Goal: Task Accomplishment & Management: Manage account settings

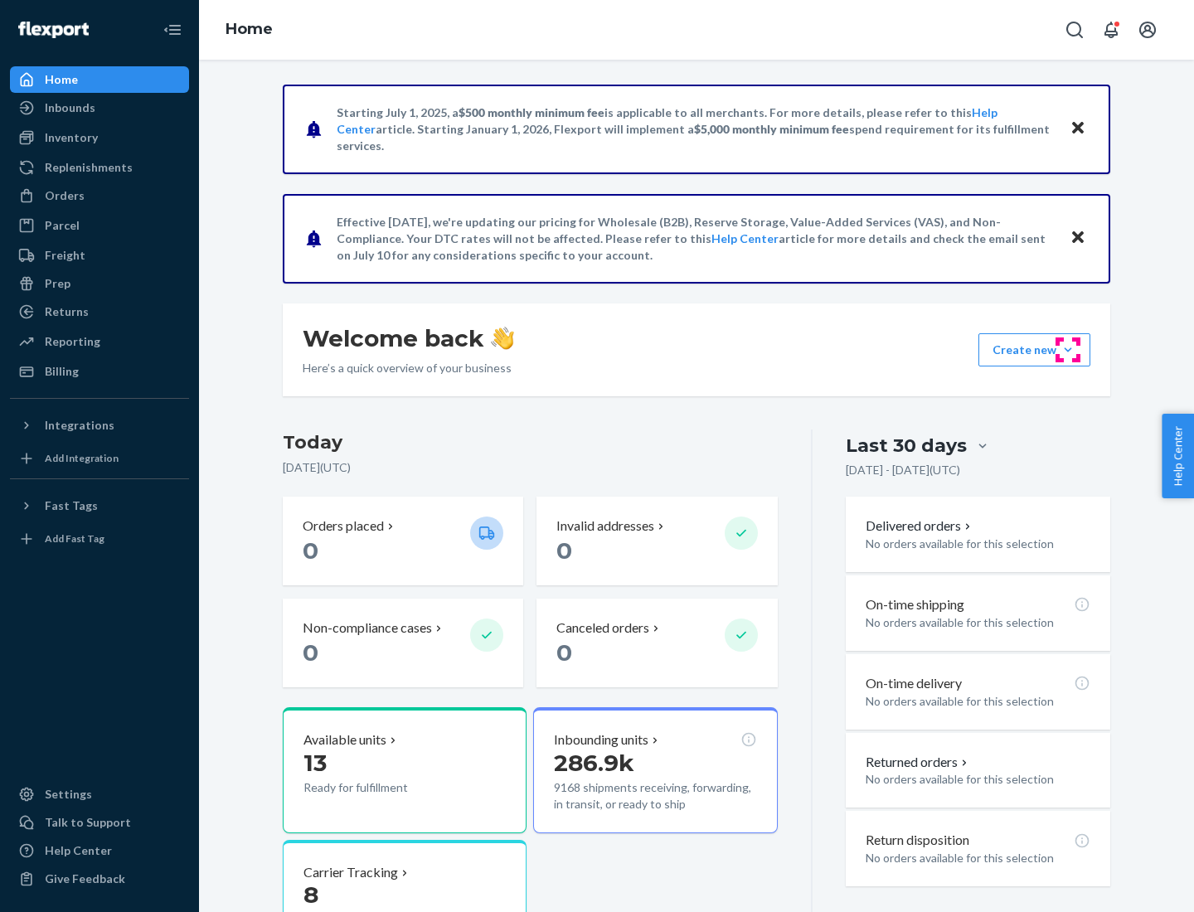
click at [1068, 350] on button "Create new Create new inbound Create new order Create new product" at bounding box center [1034, 349] width 112 height 33
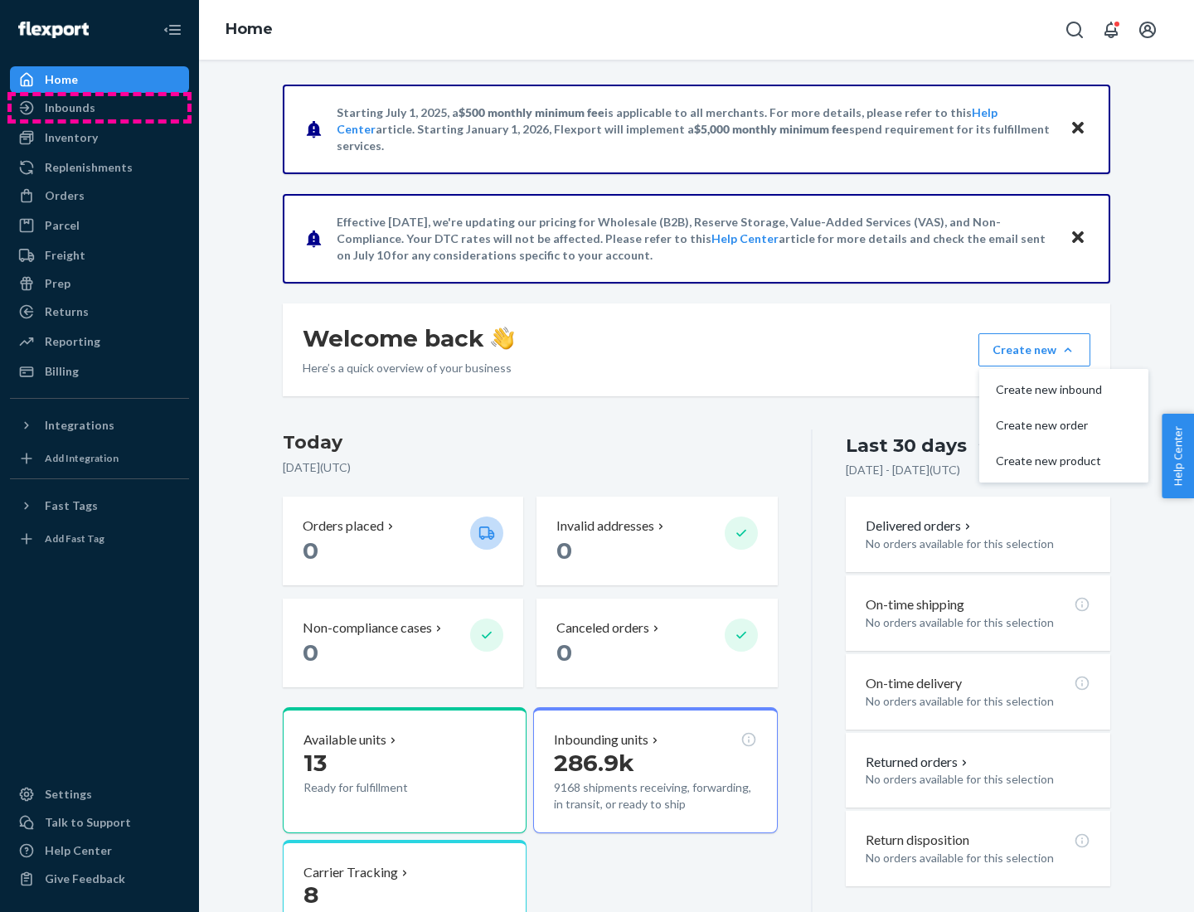
click at [99, 108] on div "Inbounds" at bounding box center [100, 107] width 176 height 23
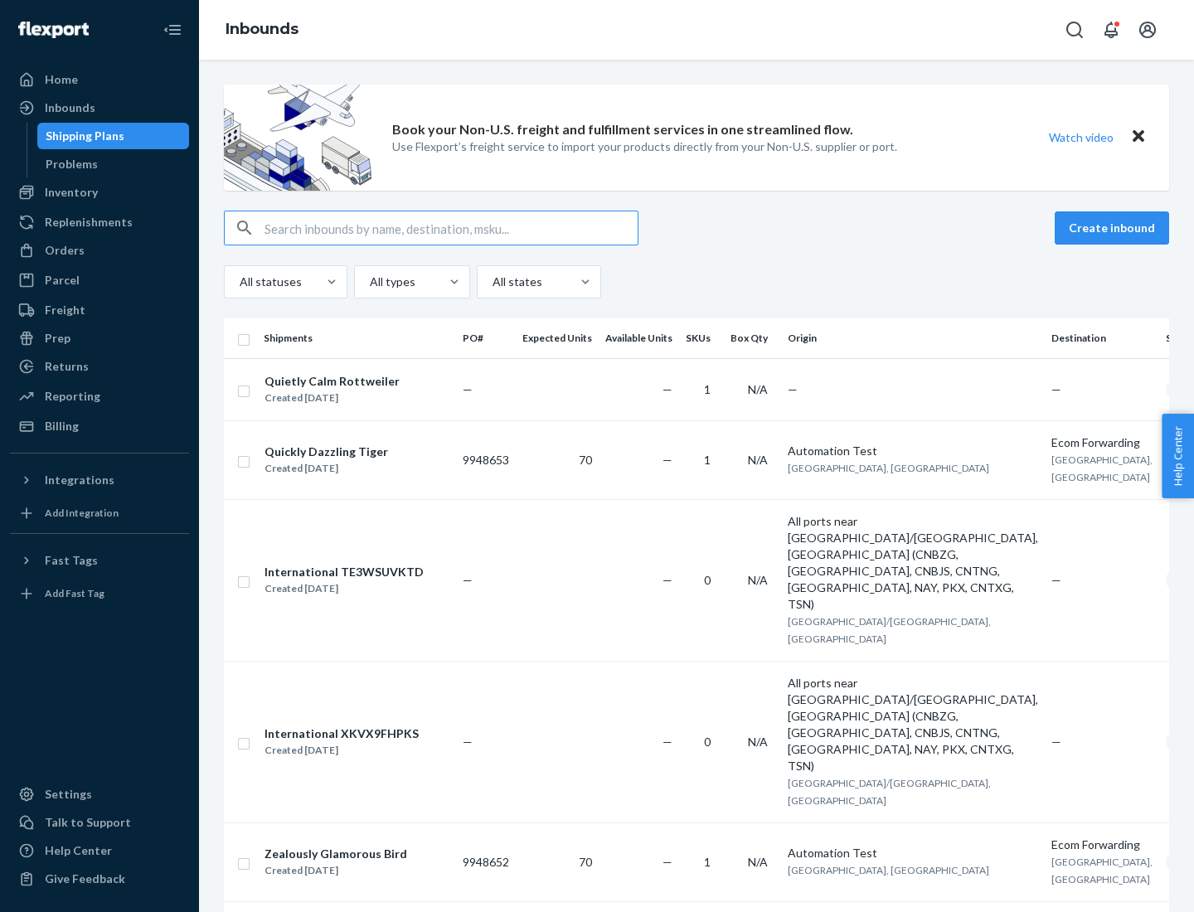
click at [1114, 228] on button "Create inbound" at bounding box center [1112, 227] width 114 height 33
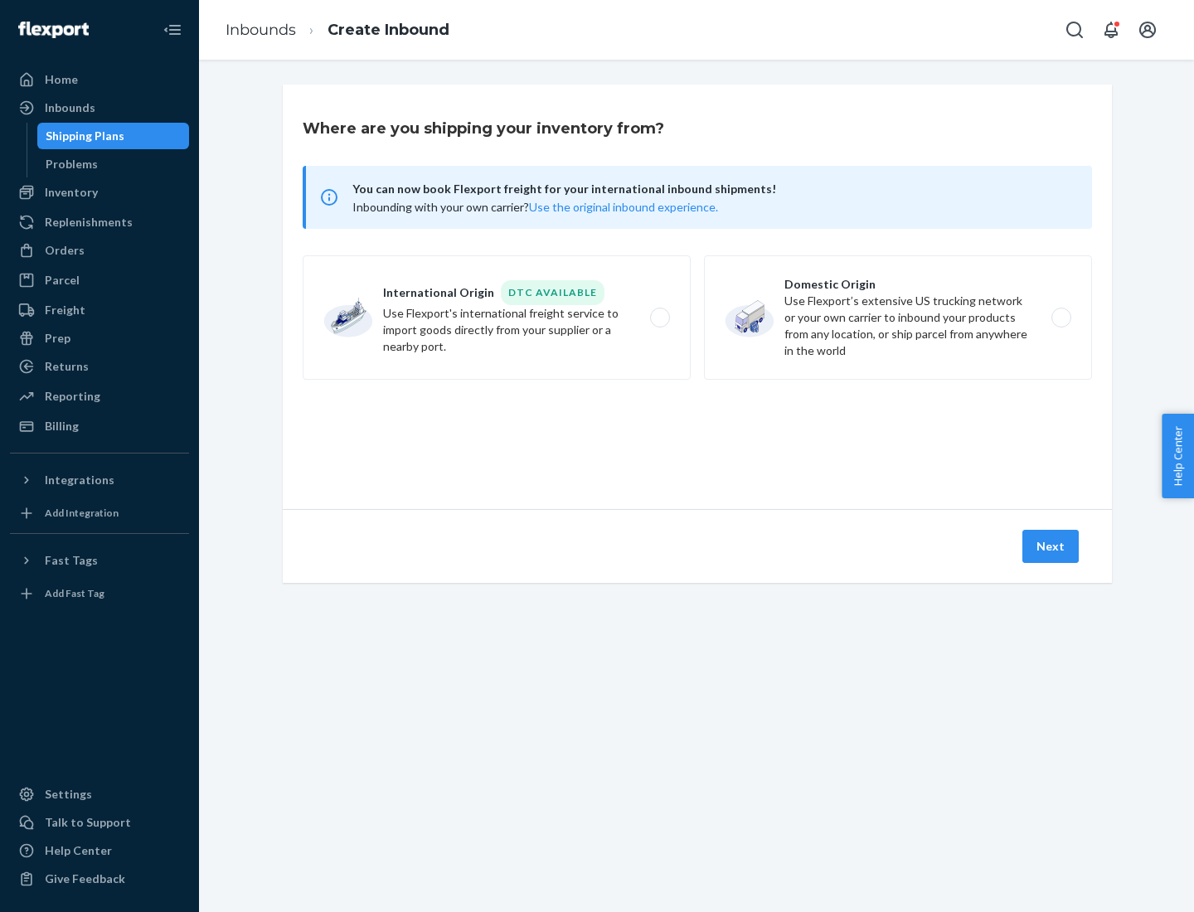
click at [898, 318] on label "Domestic Origin Use Flexport’s extensive US trucking network or your own carrie…" at bounding box center [898, 317] width 388 height 124
click at [1060, 318] on input "Domestic Origin Use Flexport’s extensive US trucking network or your own carrie…" at bounding box center [1065, 318] width 11 height 11
radio input "true"
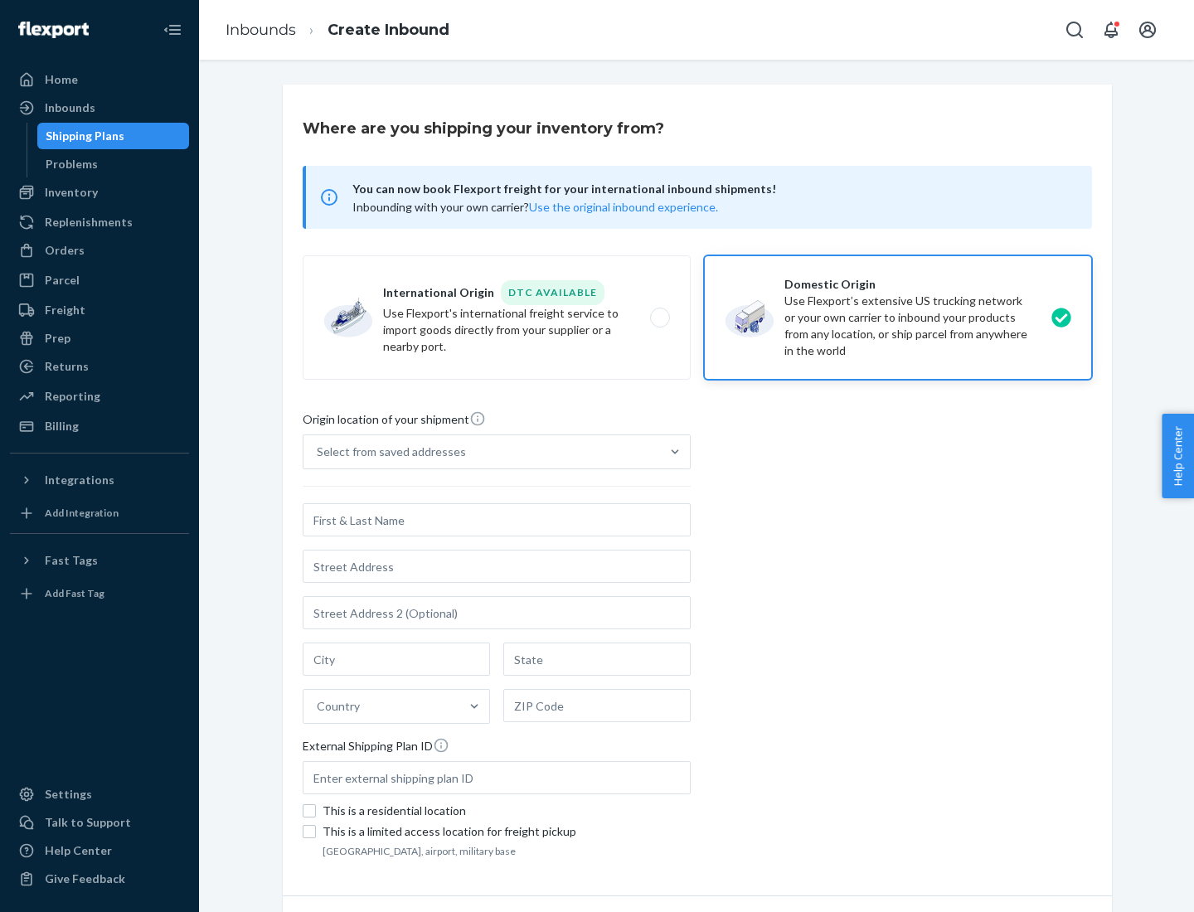
click at [387, 452] on div "Select from saved addresses" at bounding box center [391, 452] width 149 height 17
click at [318, 452] on input "Select from saved addresses" at bounding box center [318, 452] width 2 height 17
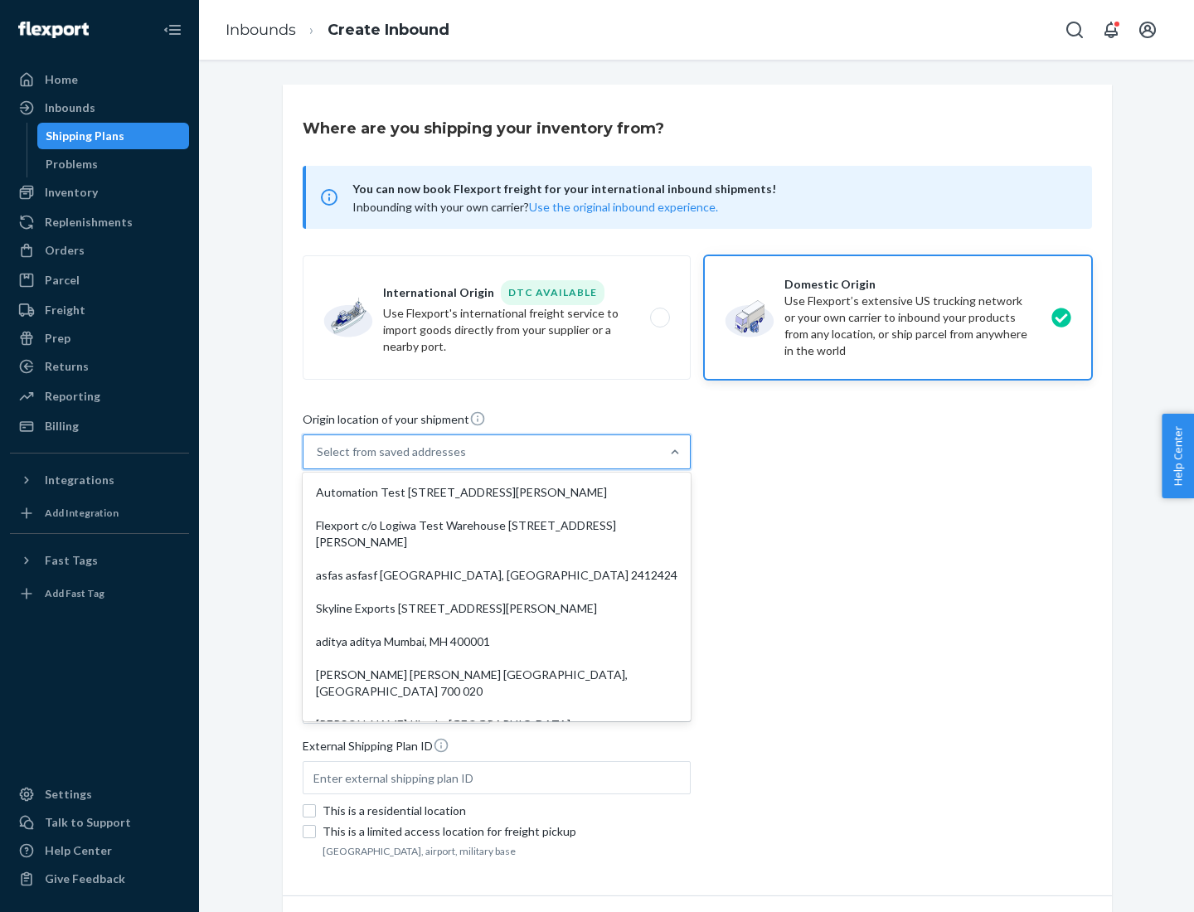
scroll to position [7, 0]
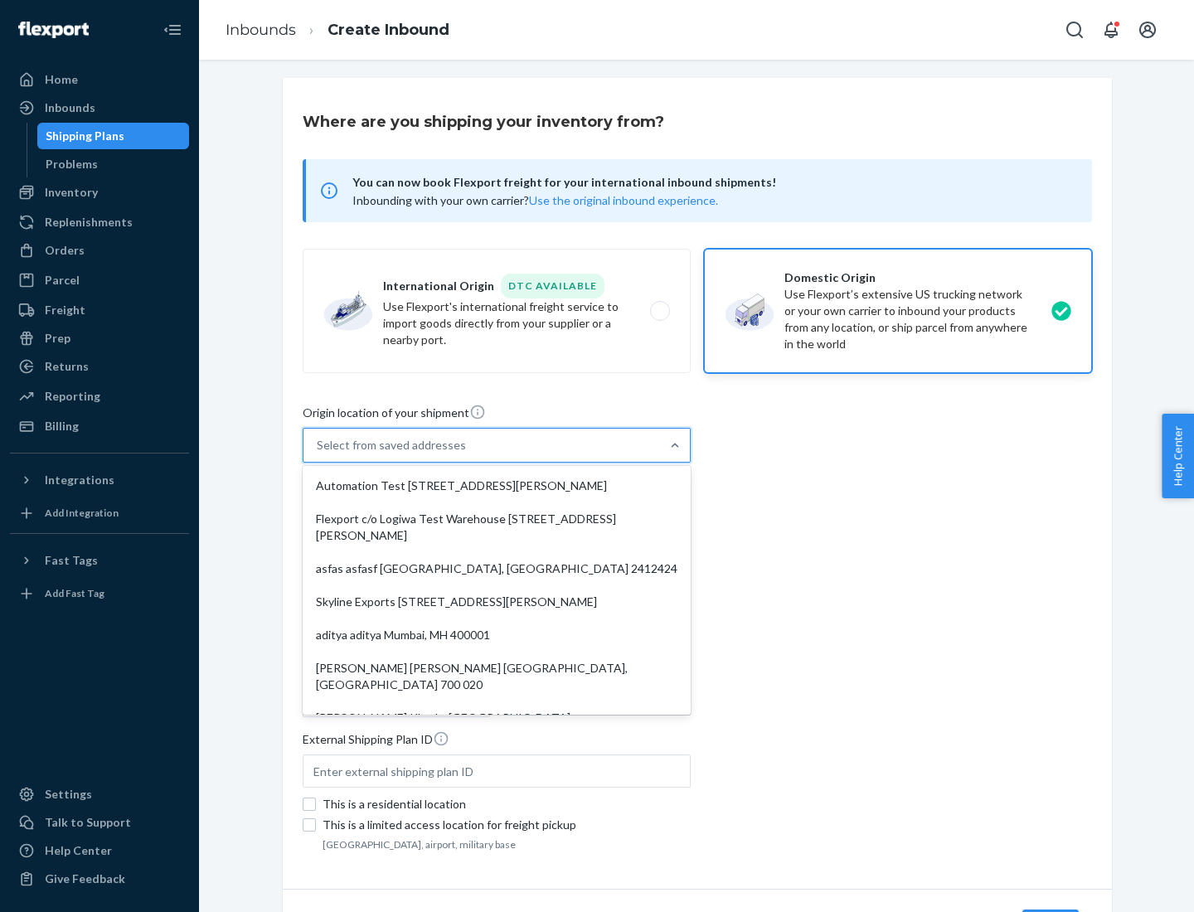
click at [497, 486] on div "Automation Test [STREET_ADDRESS][PERSON_NAME]" at bounding box center [496, 485] width 381 height 33
click at [318, 454] on input "option Automation Test [STREET_ADDRESS][PERSON_NAME]. 9 results available. Use …" at bounding box center [318, 445] width 2 height 17
type input "Automation Test"
type input "9th Floor"
type input "[GEOGRAPHIC_DATA]"
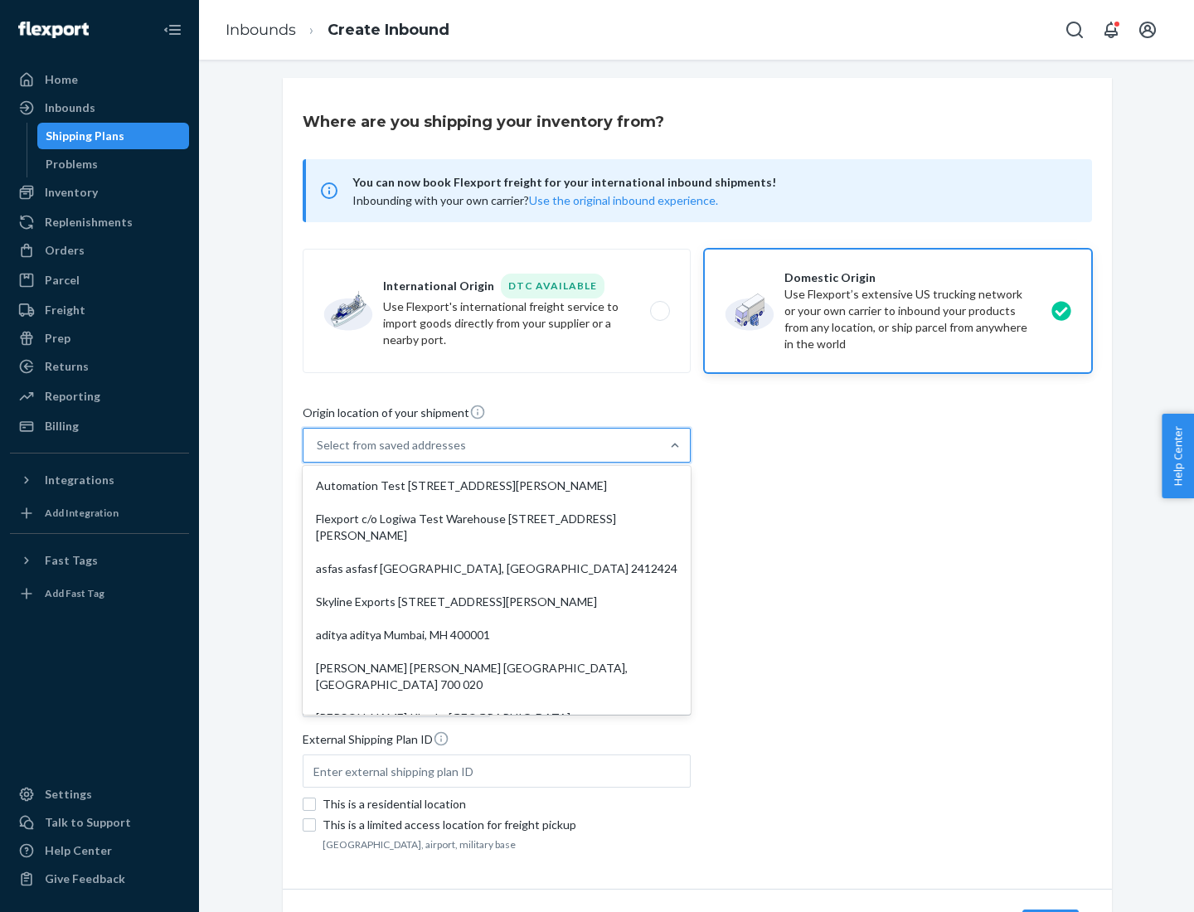
type input "CA"
type input "94104"
type input "[STREET_ADDRESS][PERSON_NAME]"
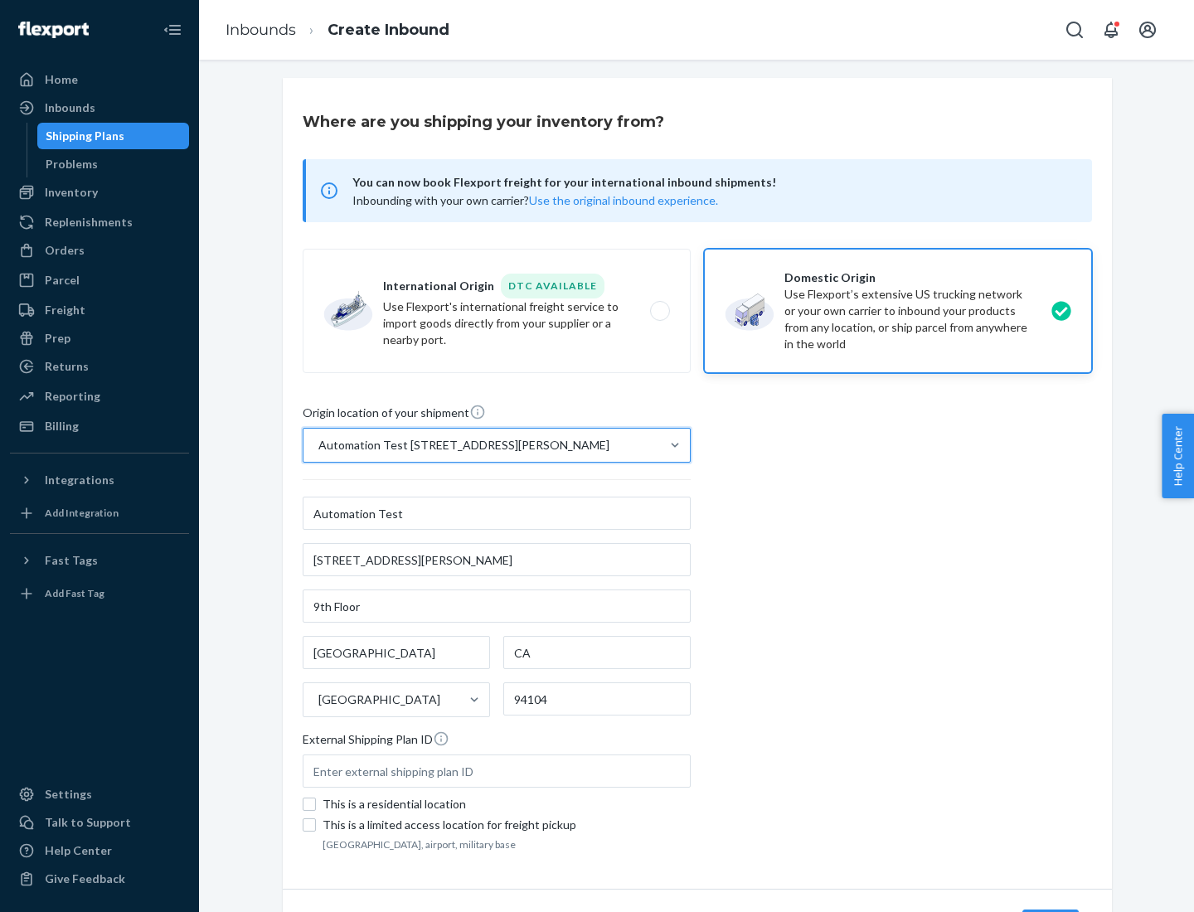
scroll to position [97, 0]
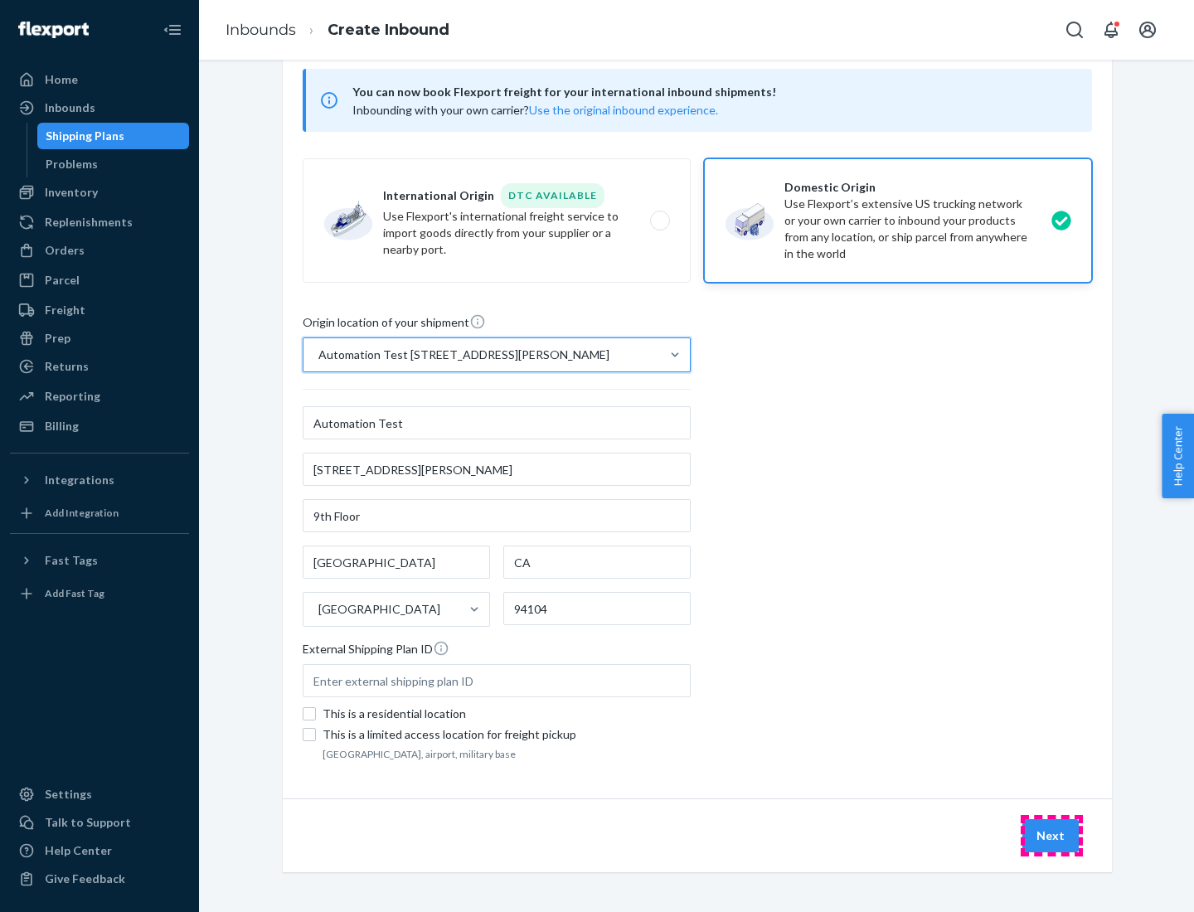
click at [1051, 836] on button "Next" at bounding box center [1050, 835] width 56 height 33
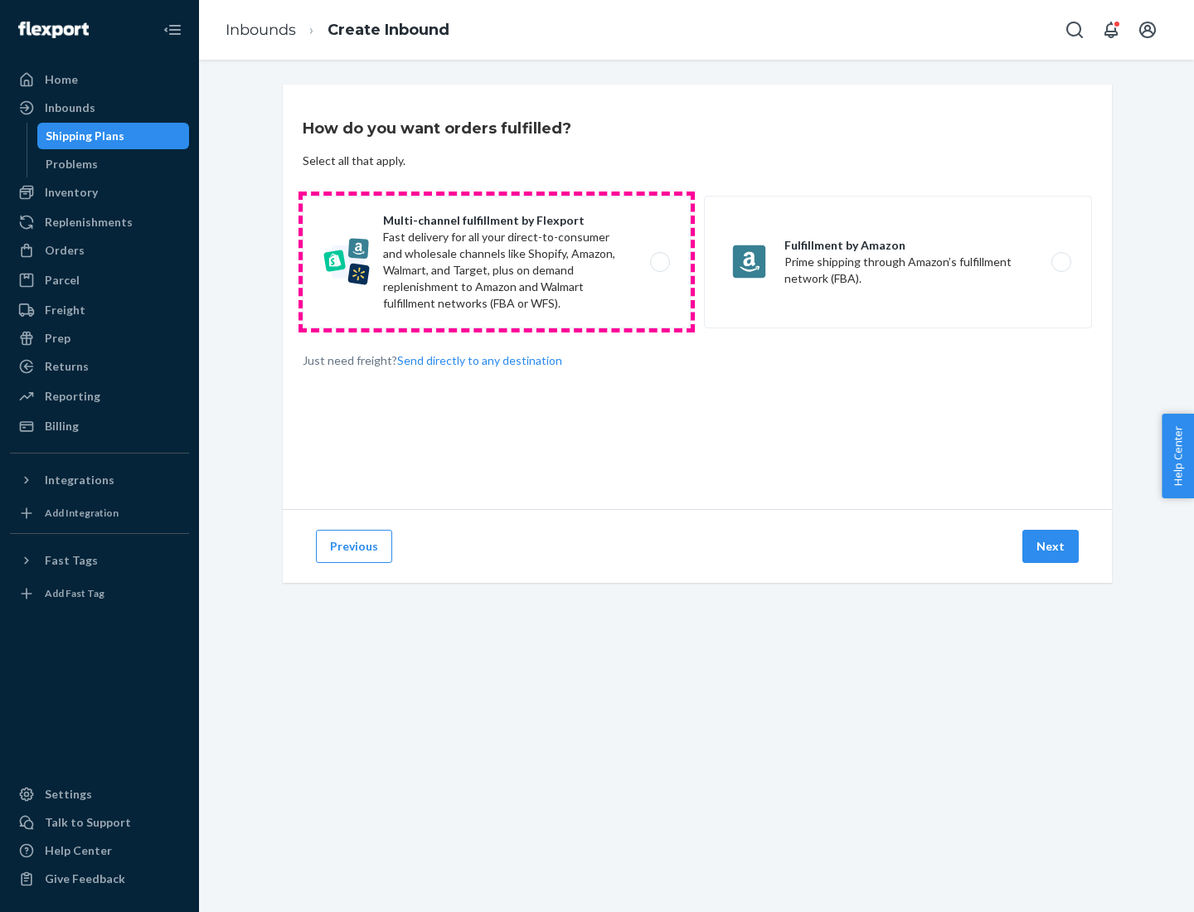
click at [497, 262] on label "Multi-channel fulfillment by Flexport Fast delivery for all your direct-to-cons…" at bounding box center [497, 262] width 388 height 133
click at [659, 262] on input "Multi-channel fulfillment by Flexport Fast delivery for all your direct-to-cons…" at bounding box center [664, 262] width 11 height 11
radio input "true"
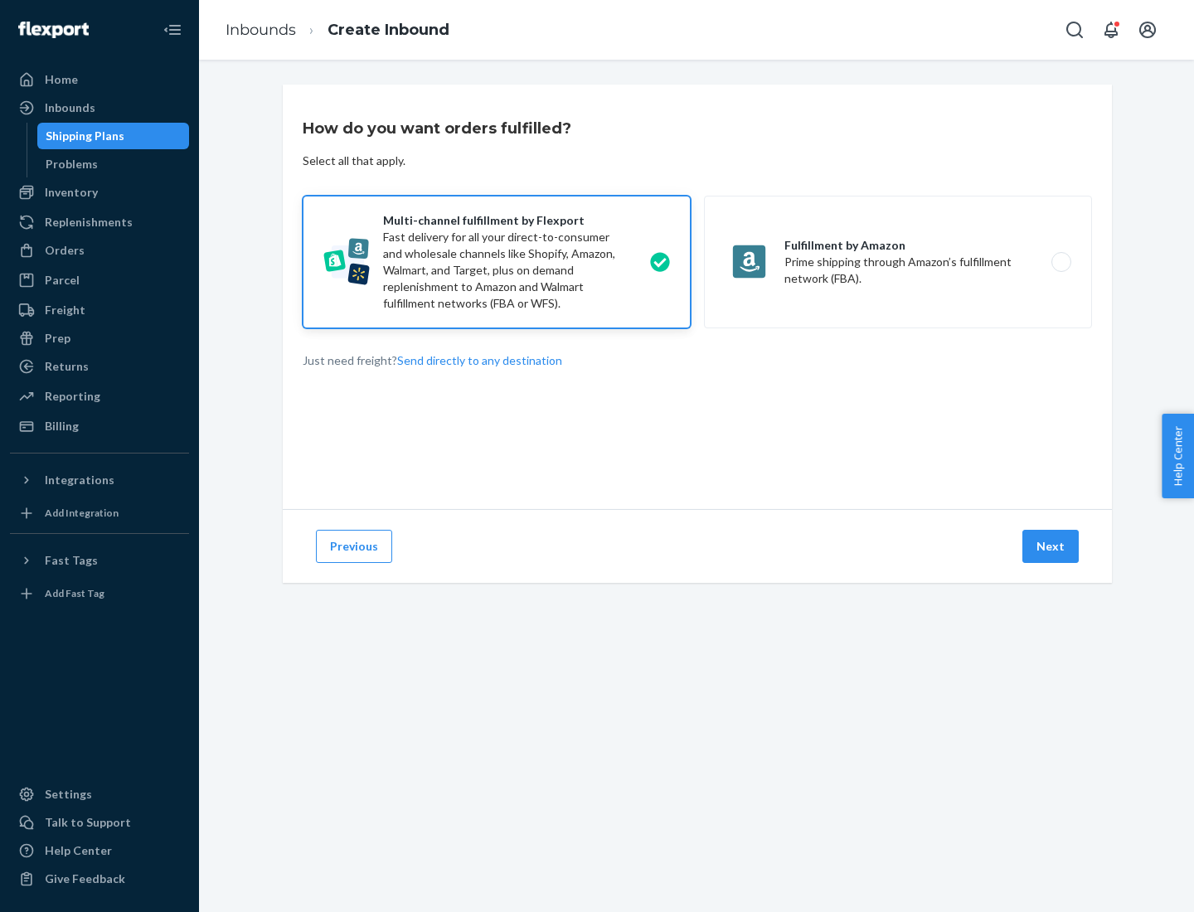
click at [1051, 546] on button "Next" at bounding box center [1050, 546] width 56 height 33
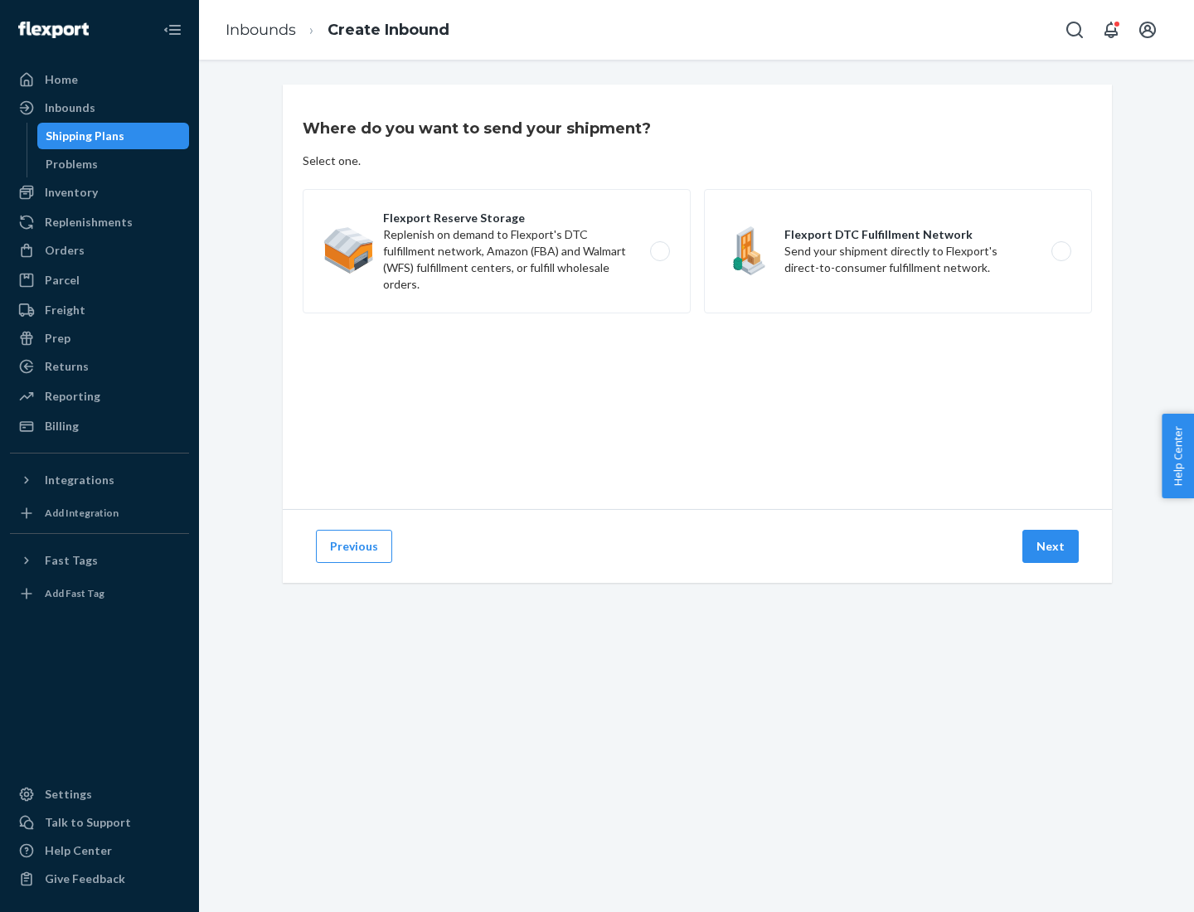
click at [898, 251] on label "Flexport DTC Fulfillment Network Send your shipment directly to Flexport's dire…" at bounding box center [898, 251] width 388 height 124
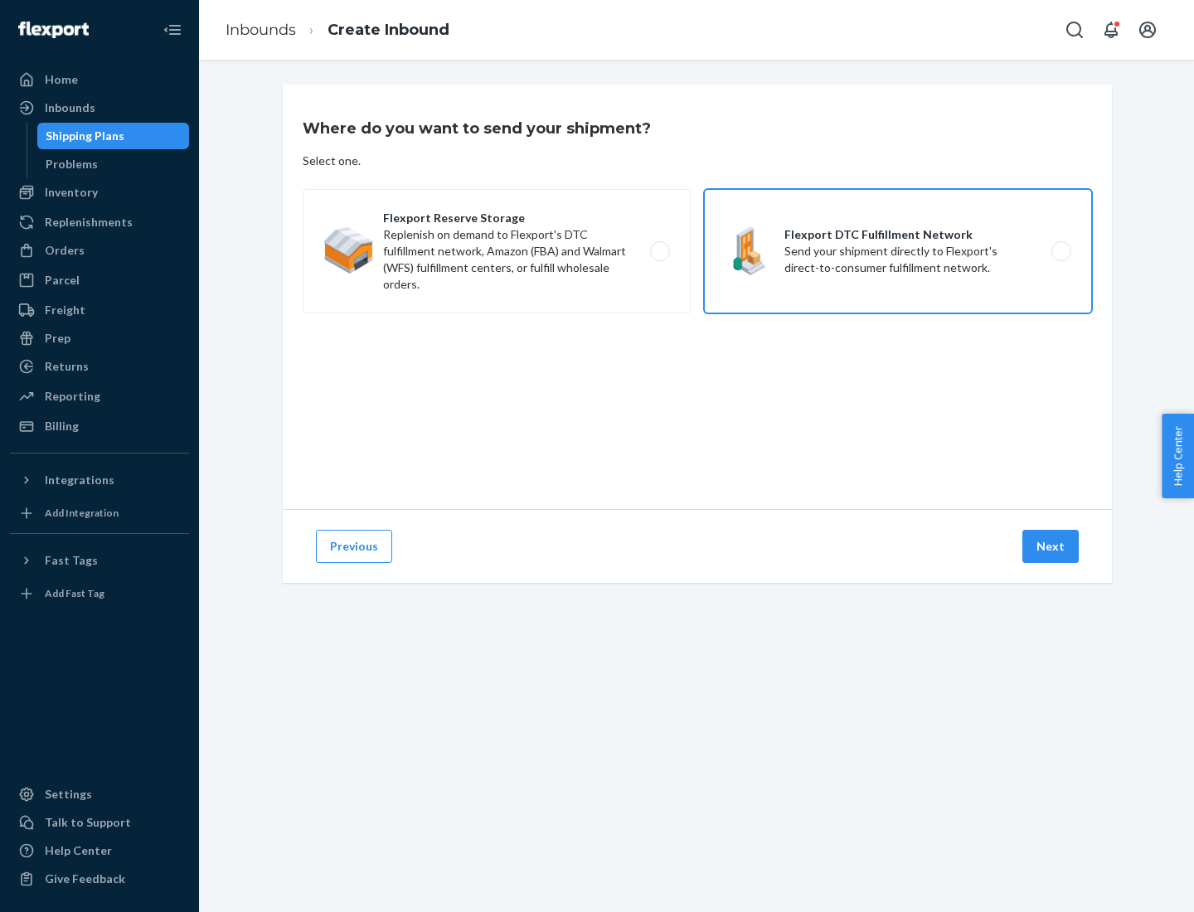
click at [1060, 251] on input "Flexport DTC Fulfillment Network Send your shipment directly to Flexport's dire…" at bounding box center [1065, 251] width 11 height 11
radio input "true"
click at [1051, 546] on button "Next" at bounding box center [1050, 546] width 56 height 33
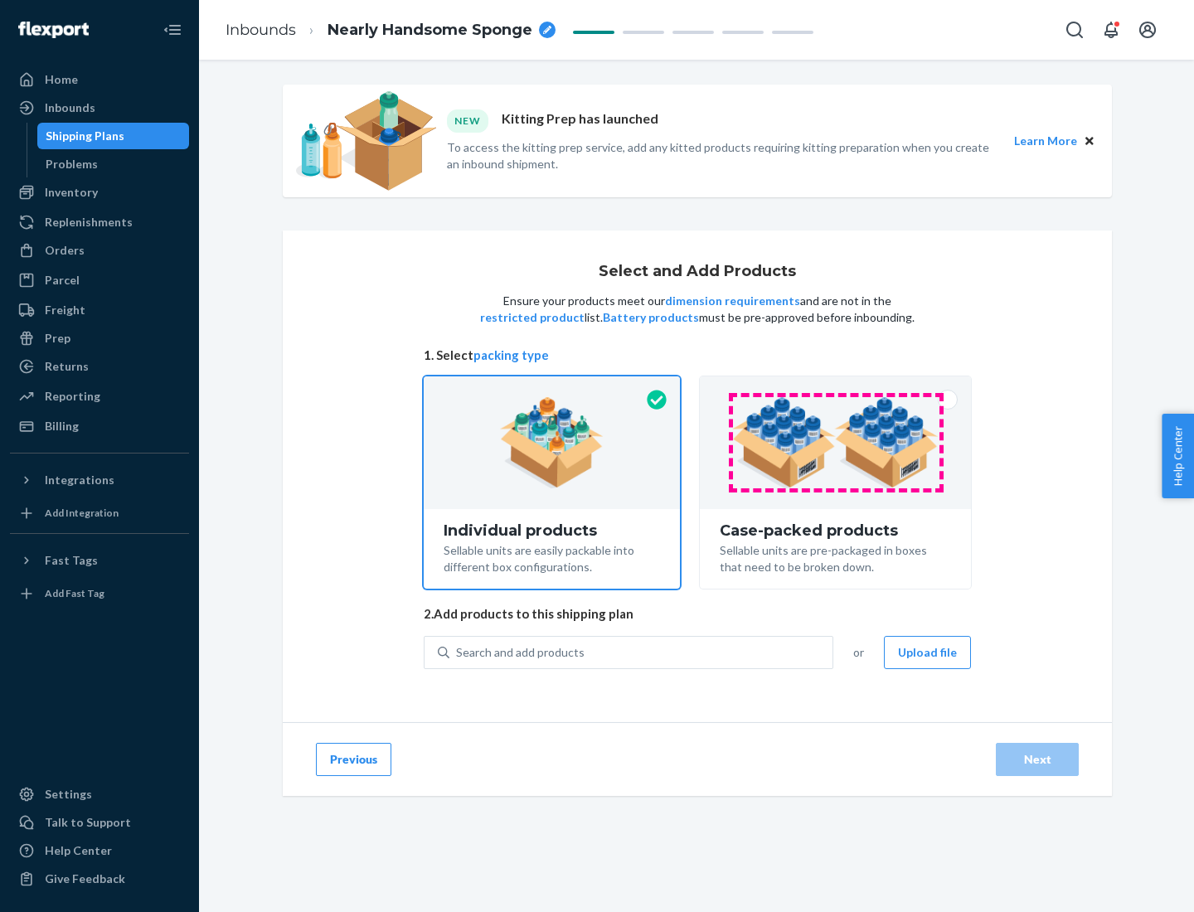
click at [836, 443] on img at bounding box center [835, 442] width 206 height 91
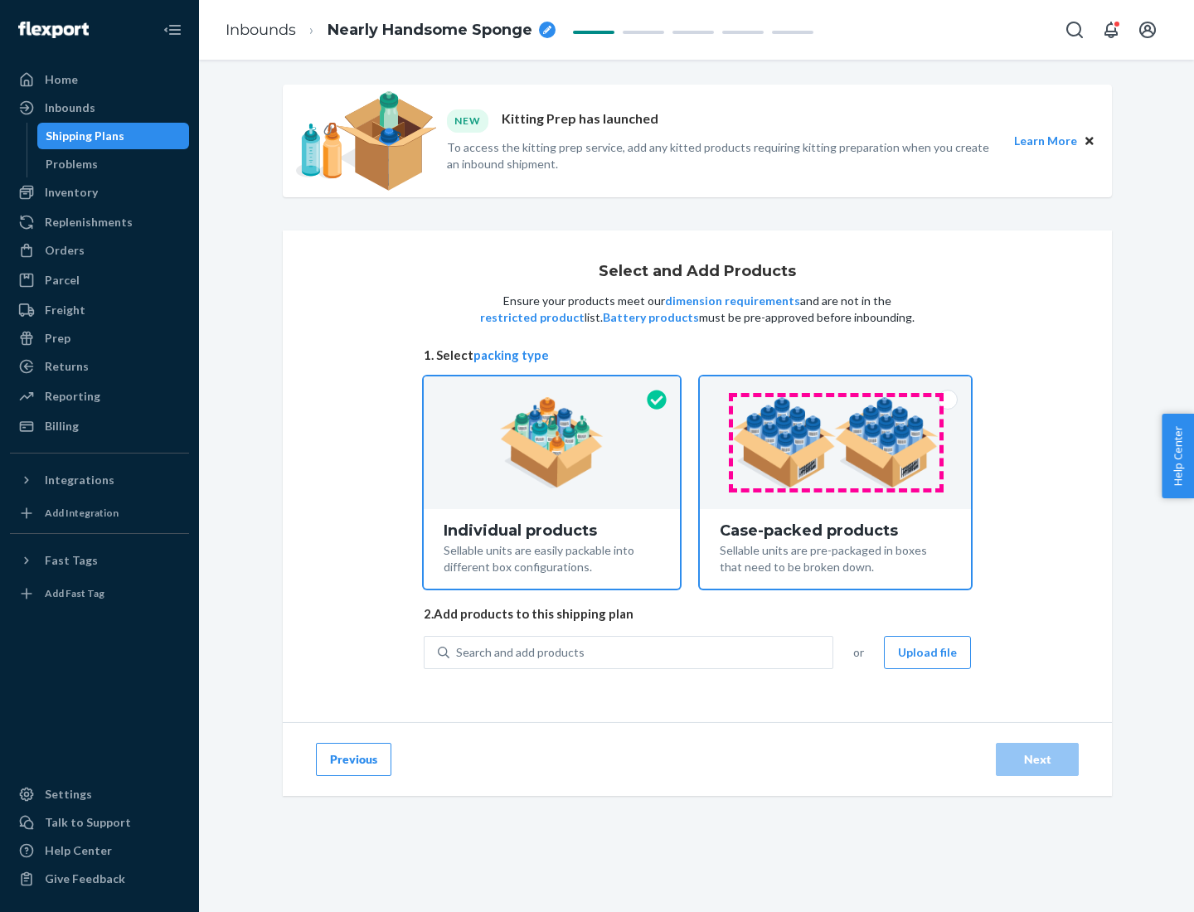
click at [836, 387] on input "Case-packed products Sellable units are pre-packaged in boxes that need to be b…" at bounding box center [835, 381] width 11 height 11
radio input "true"
radio input "false"
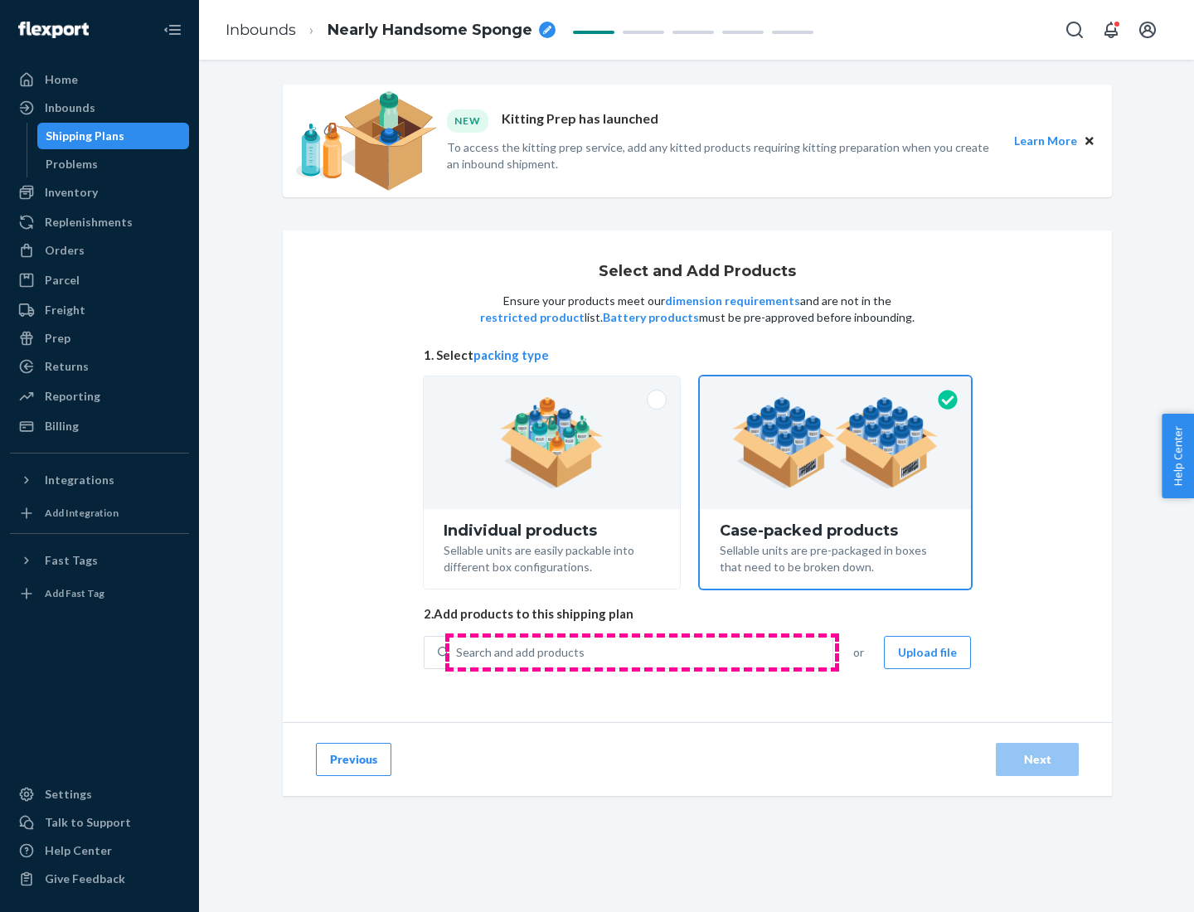
click at [642, 652] on div "Search and add products" at bounding box center [640, 653] width 383 height 30
click at [458, 652] on input "Search and add products" at bounding box center [457, 652] width 2 height 17
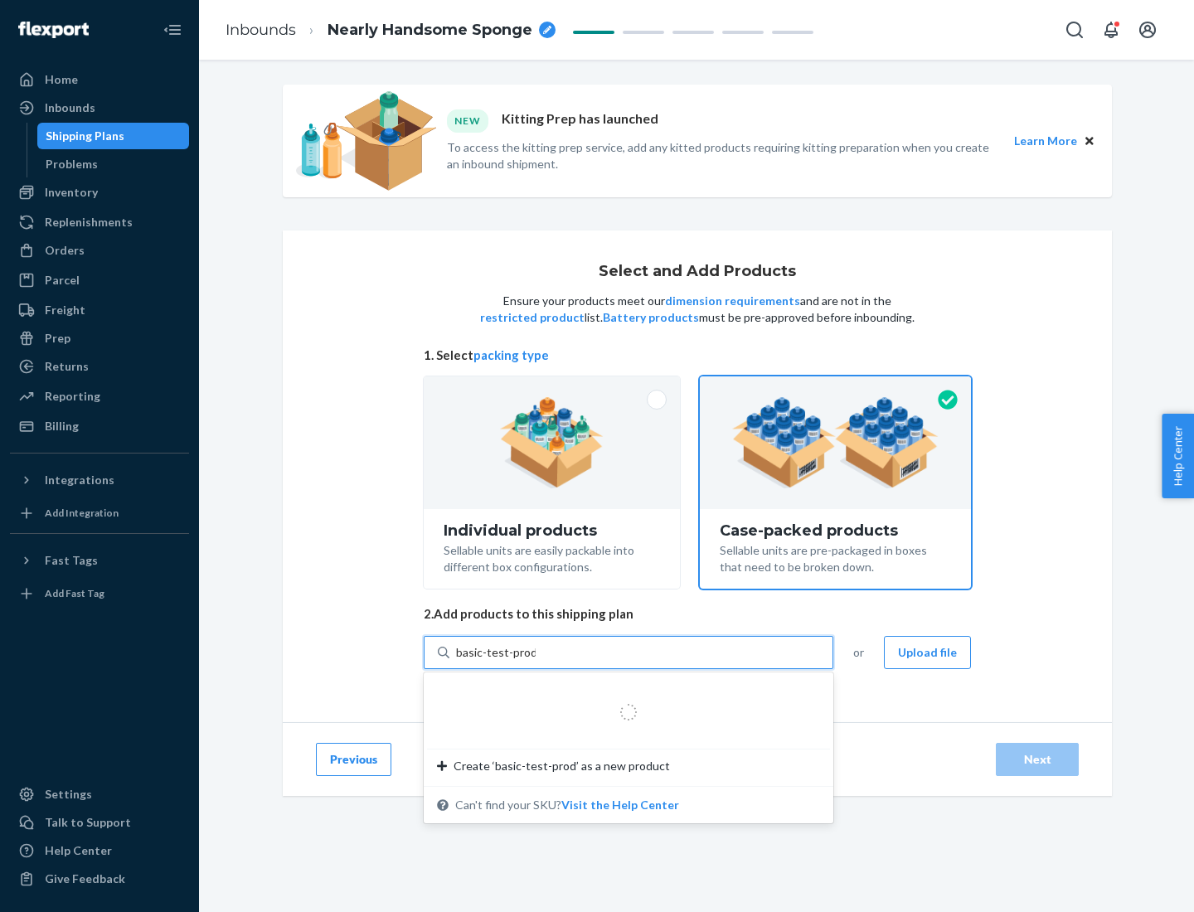
type input "basic-test-product-1"
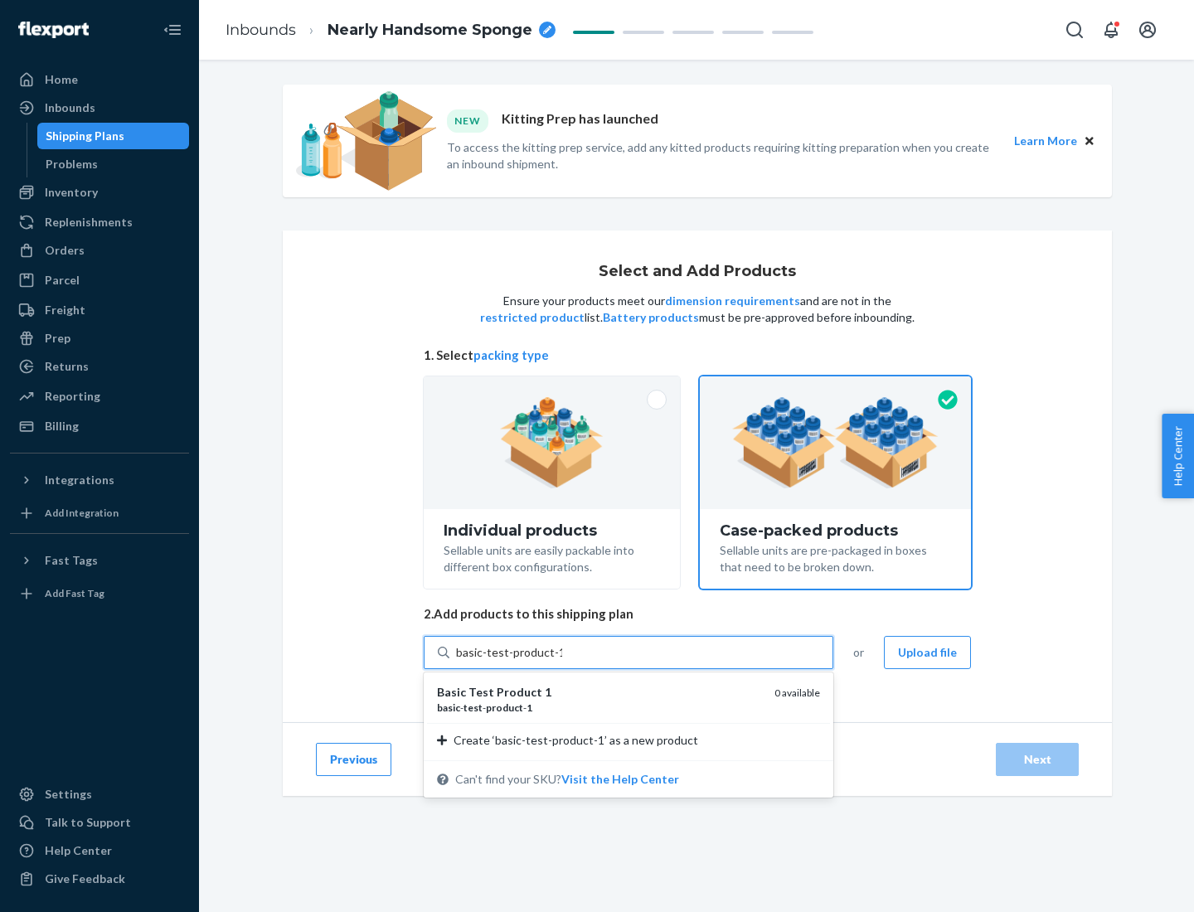
click at [599, 707] on div "basic - test - product - 1" at bounding box center [599, 708] width 324 height 14
click at [562, 661] on input "basic-test-product-1" at bounding box center [509, 652] width 106 height 17
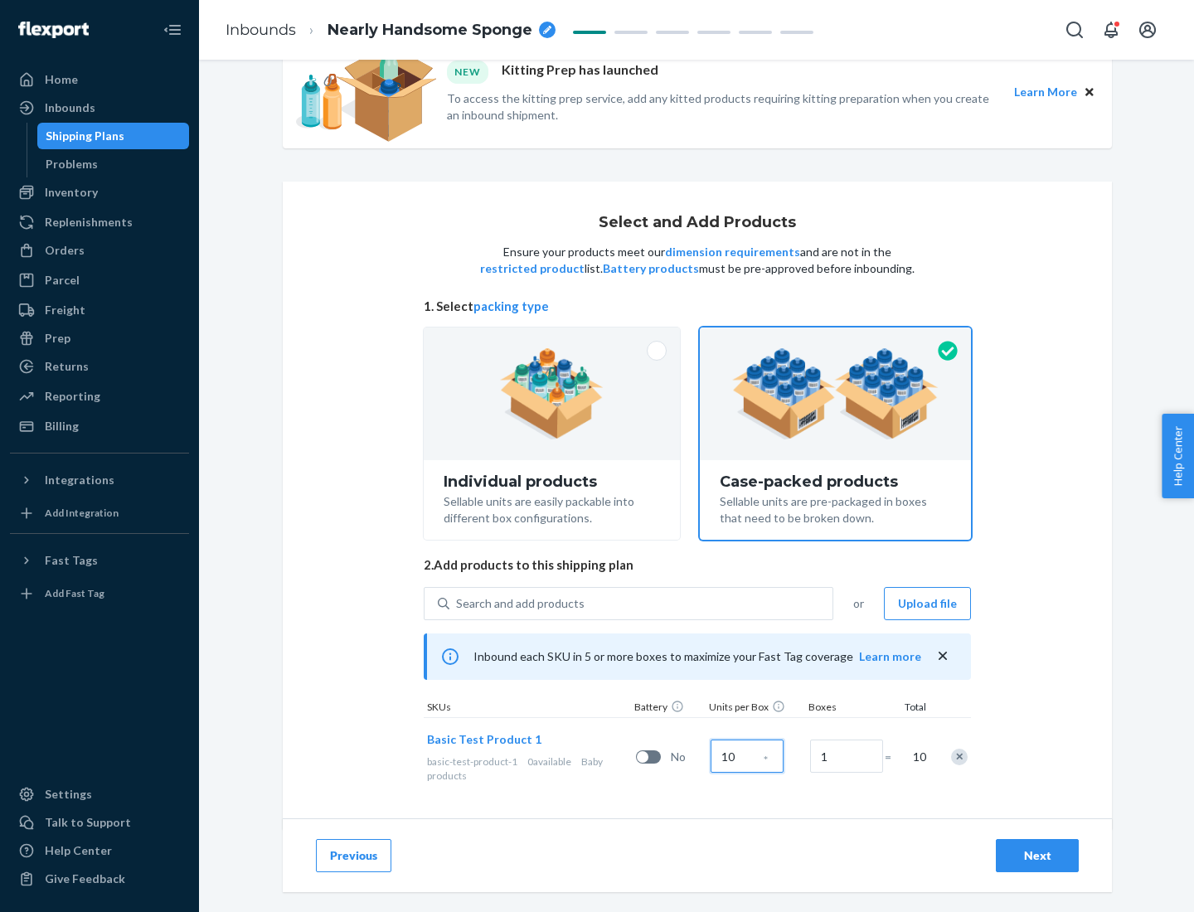
scroll to position [60, 0]
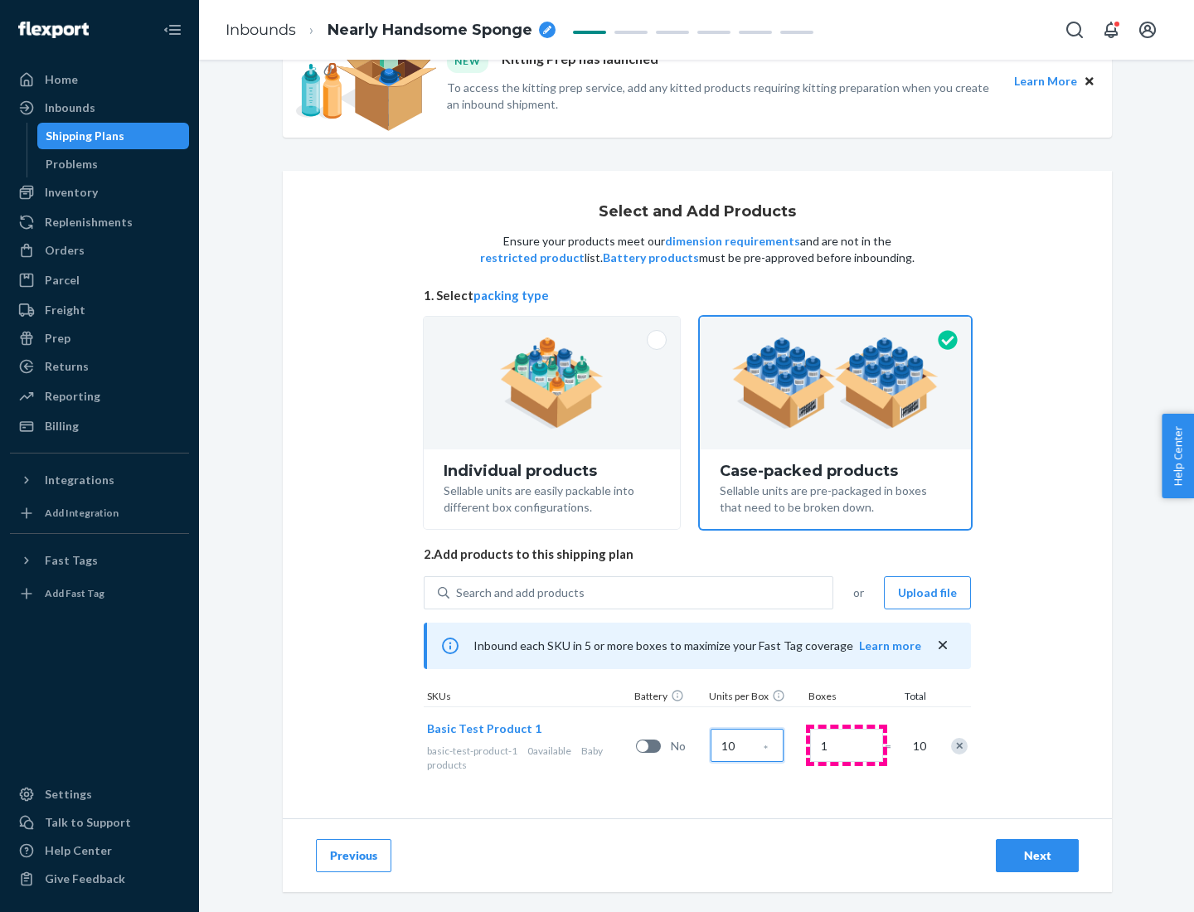
type input "10"
type input "7"
click at [1037, 856] on div "Next" at bounding box center [1037, 855] width 55 height 17
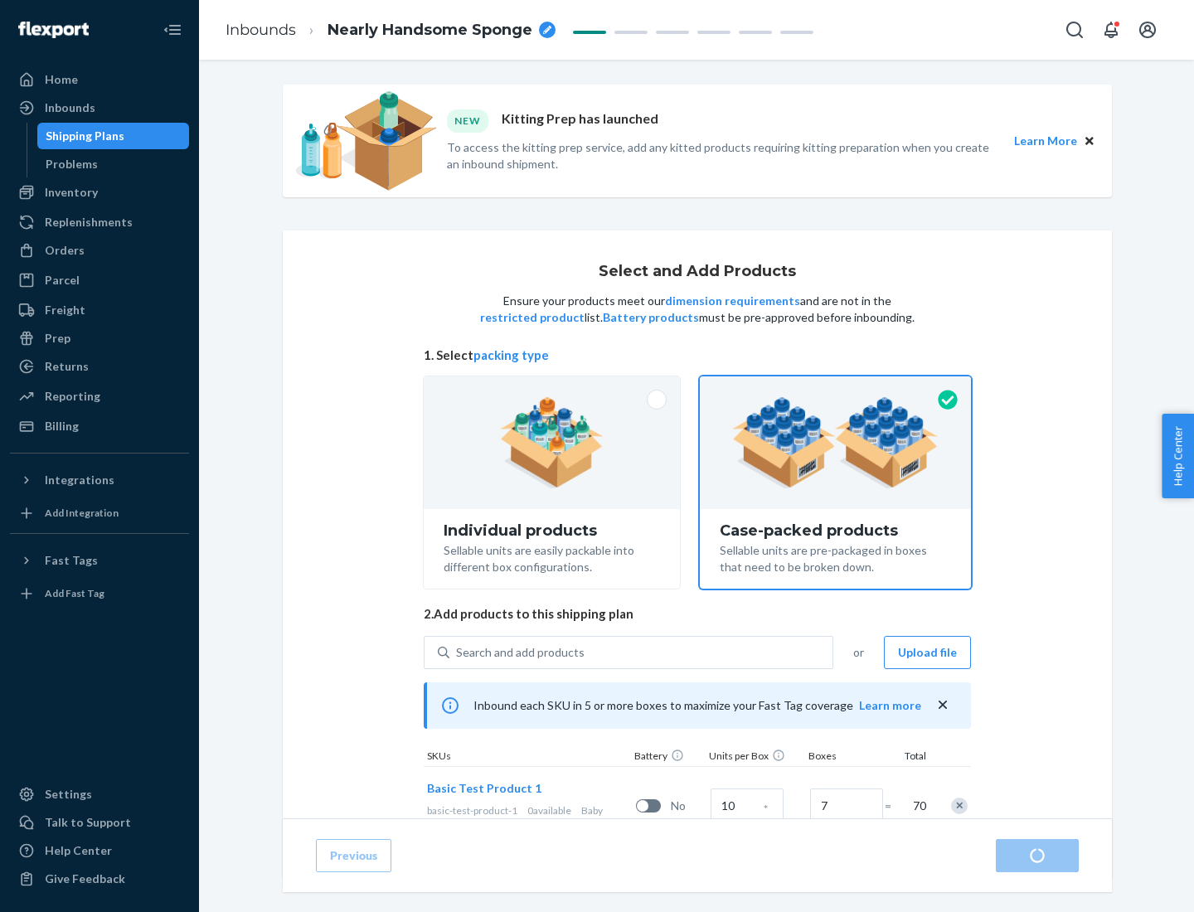
radio input "true"
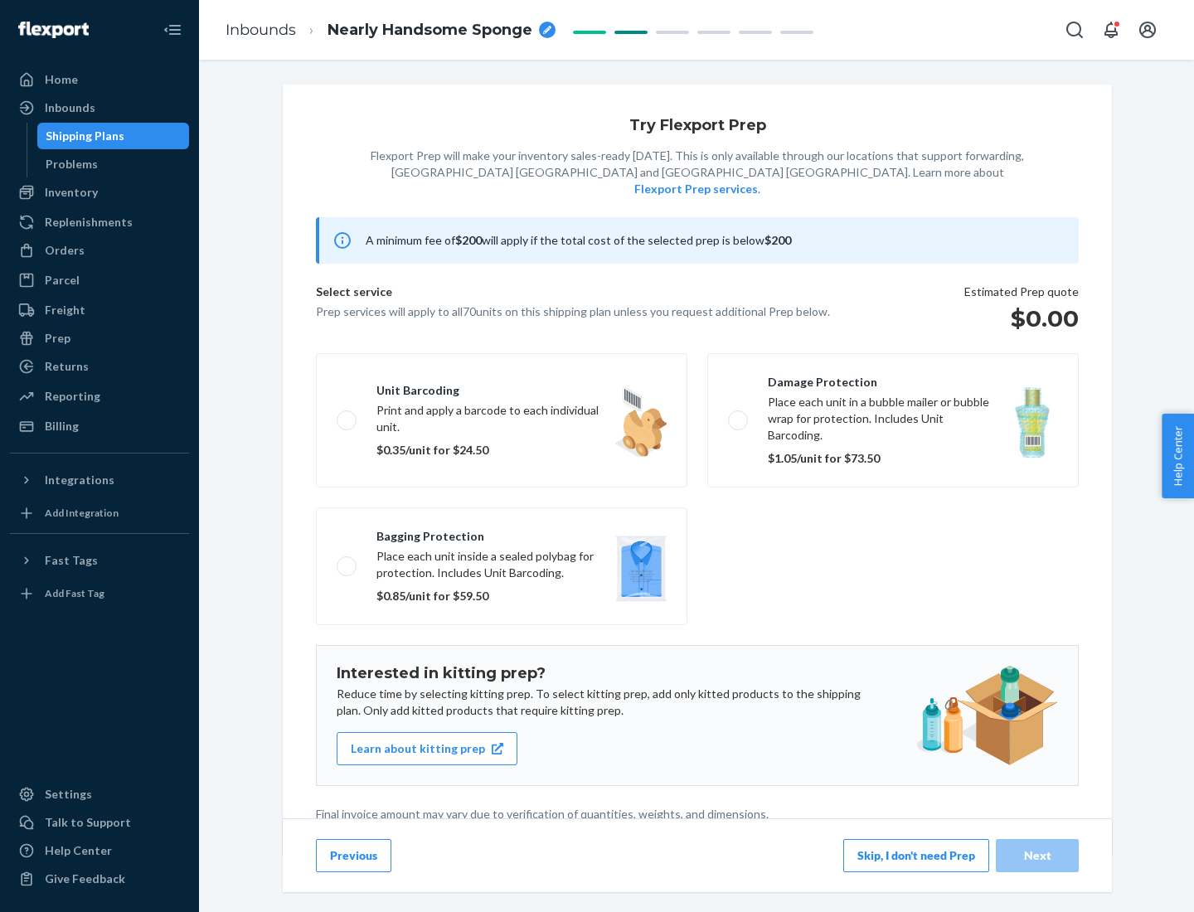
scroll to position [4, 0]
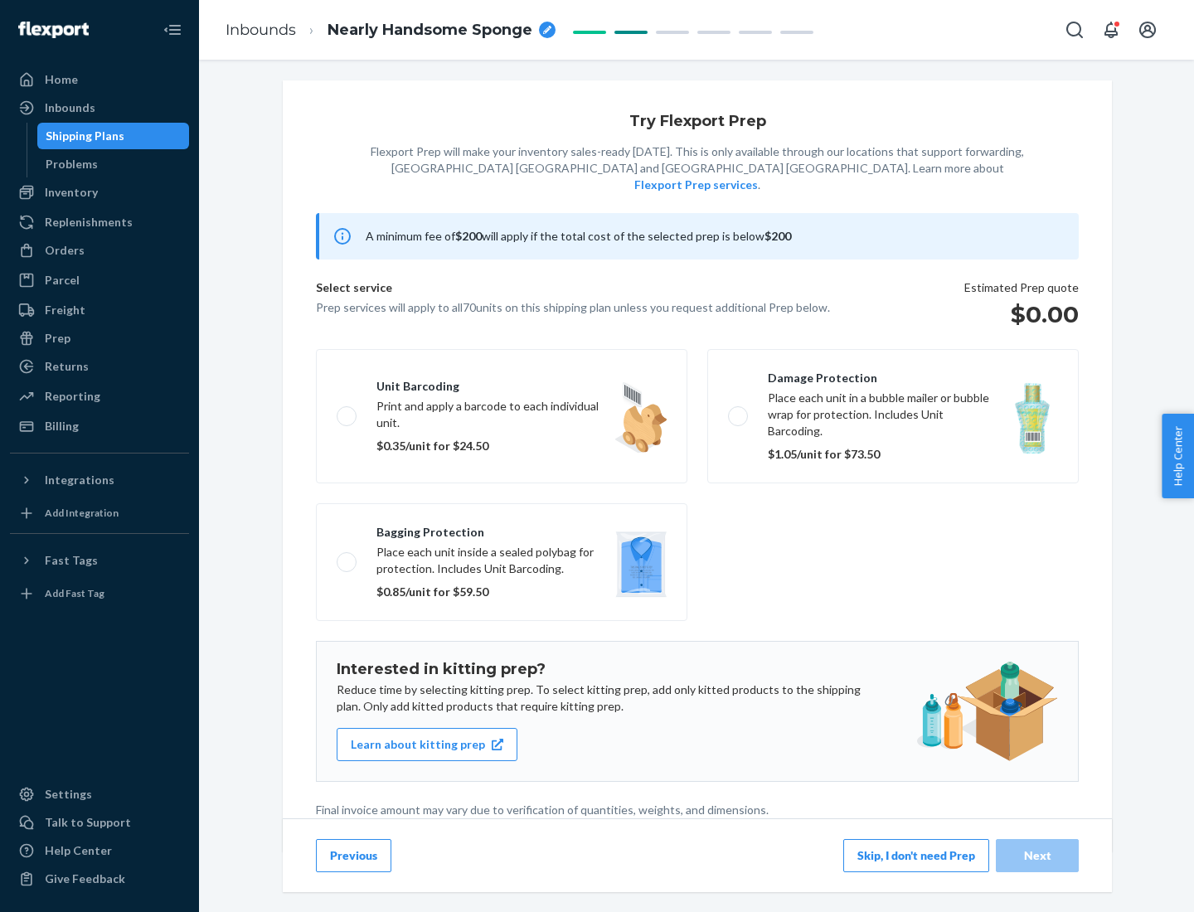
click at [502, 528] on label "Bagging protection Place each unit inside a sealed polybag for protection. Incl…" at bounding box center [501, 562] width 371 height 118
click at [347, 556] on input "Bagging protection Place each unit inside a sealed polybag for protection. Incl…" at bounding box center [342, 561] width 11 height 11
checkbox input "true"
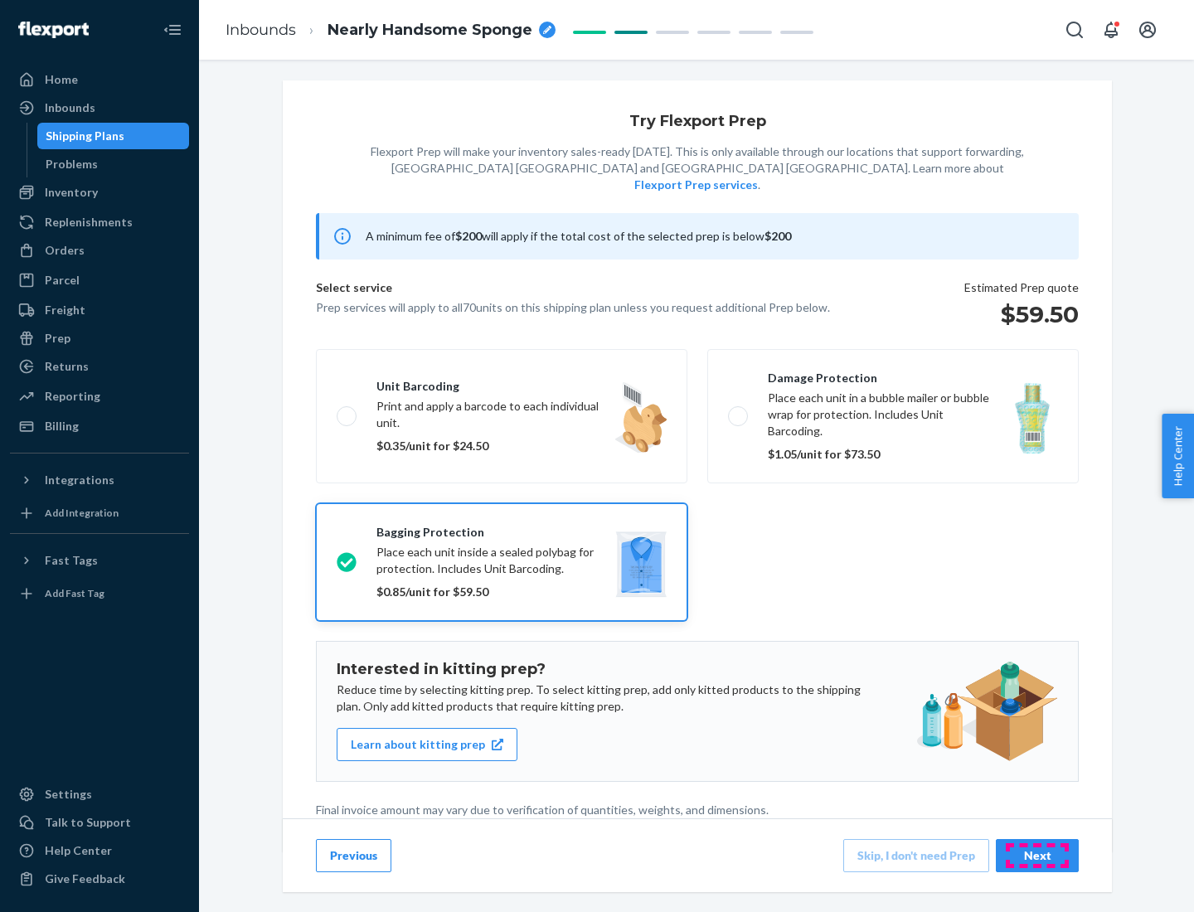
click at [1037, 855] on div "Next" at bounding box center [1037, 855] width 55 height 17
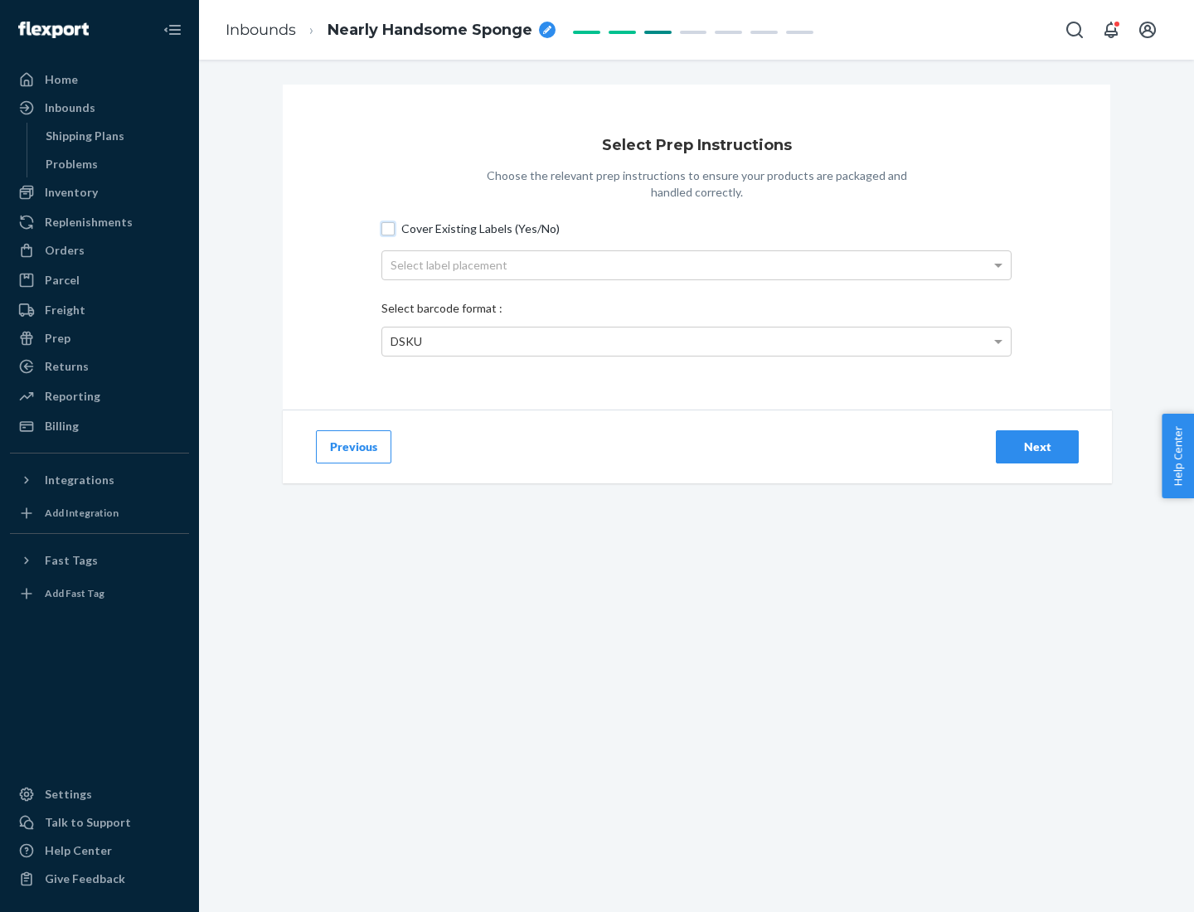
click at [388, 228] on input "Cover Existing Labels (Yes/No)" at bounding box center [387, 228] width 13 height 13
checkbox input "true"
click at [696, 265] on div "Select label placement" at bounding box center [696, 265] width 629 height 28
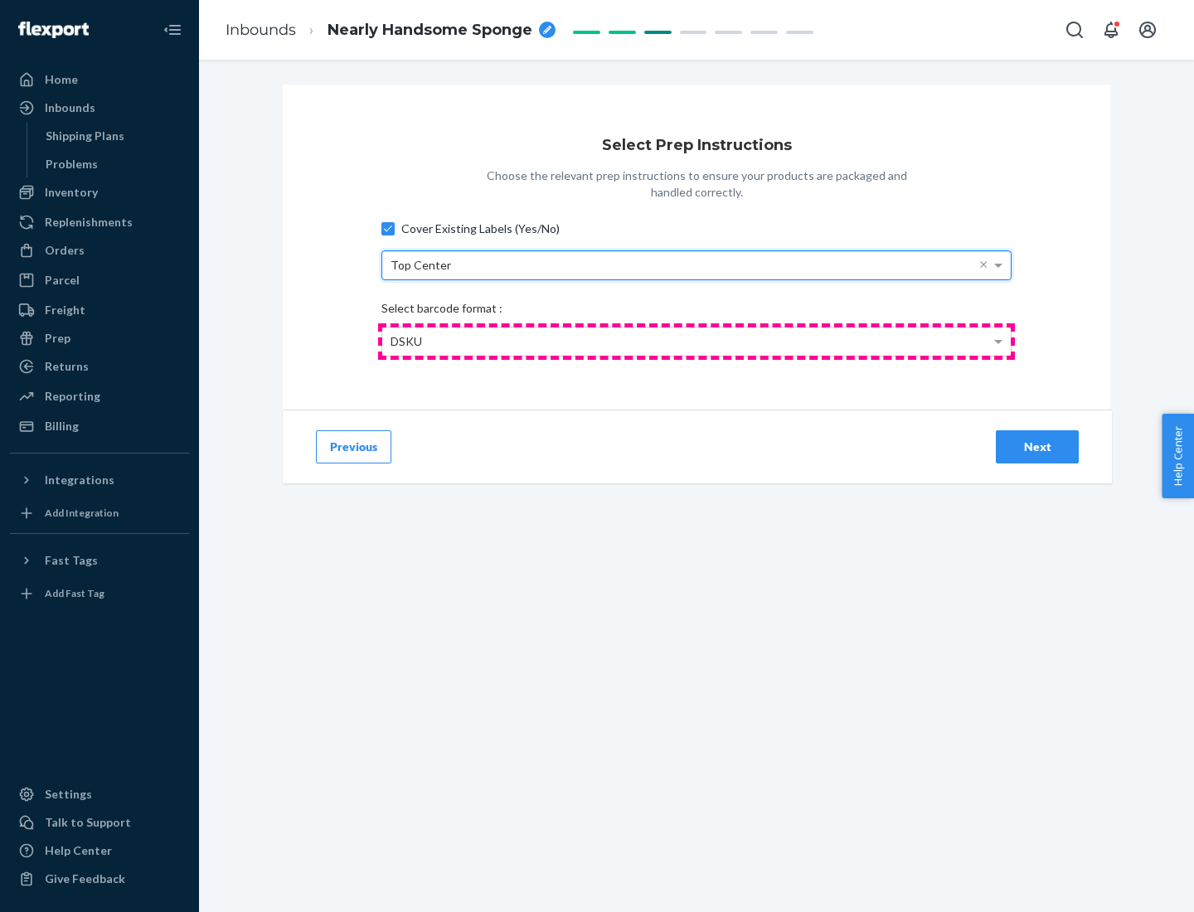
click at [696, 341] on div "DSKU" at bounding box center [696, 342] width 629 height 28
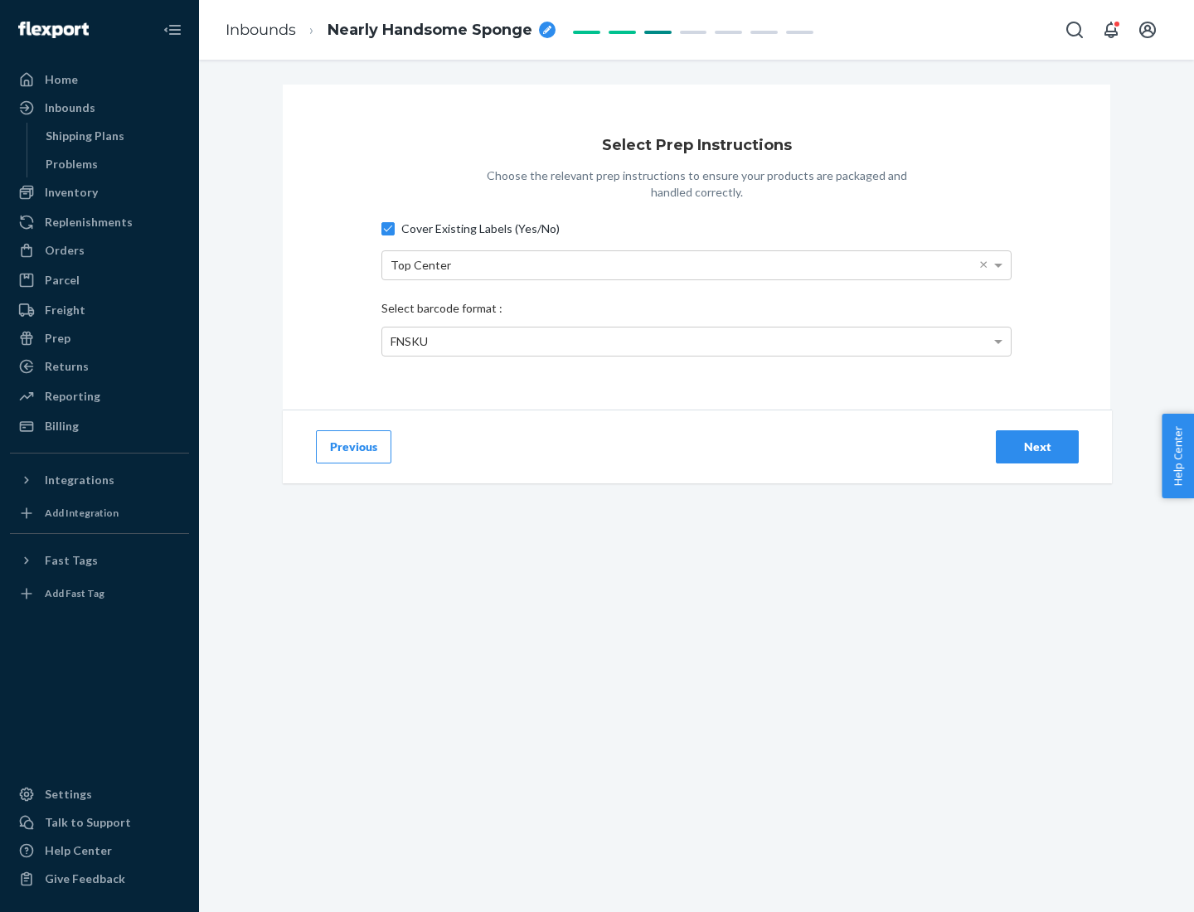
click at [1037, 446] on div "Next" at bounding box center [1037, 447] width 55 height 17
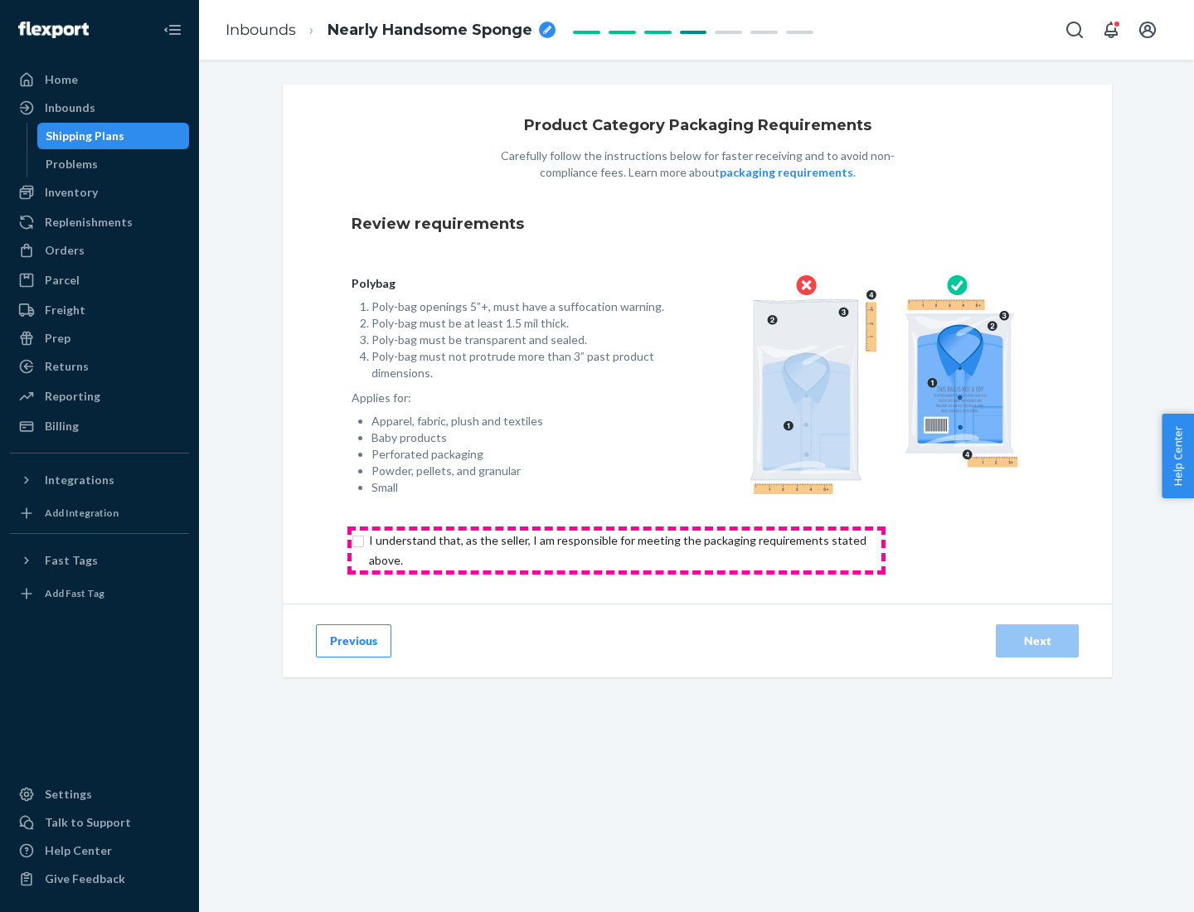
click at [616, 550] on input "checkbox" at bounding box center [627, 551] width 551 height 40
checkbox input "true"
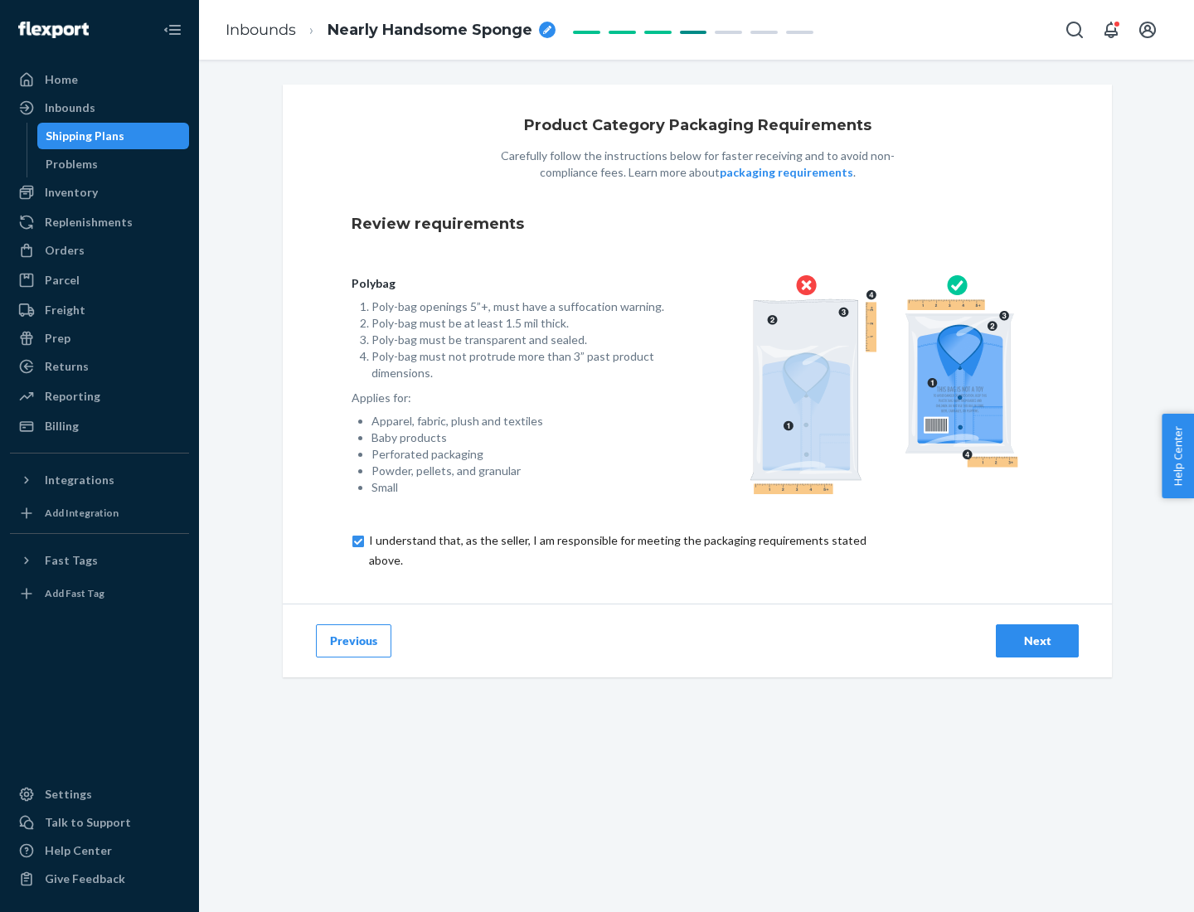
click at [1037, 640] on div "Next" at bounding box center [1037, 641] width 55 height 17
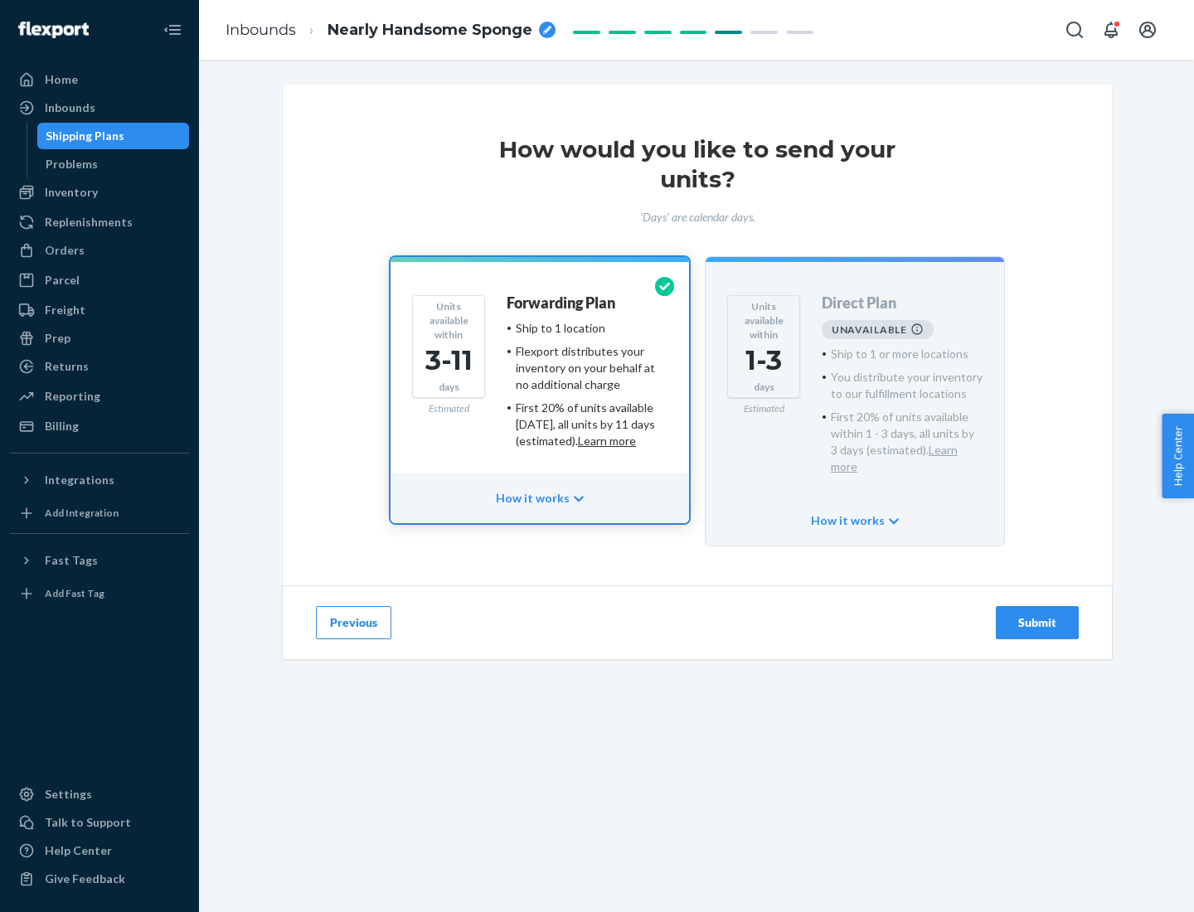
click at [562, 303] on h4 "Forwarding Plan" at bounding box center [561, 303] width 109 height 17
click at [1037, 614] on div "Submit" at bounding box center [1037, 622] width 55 height 17
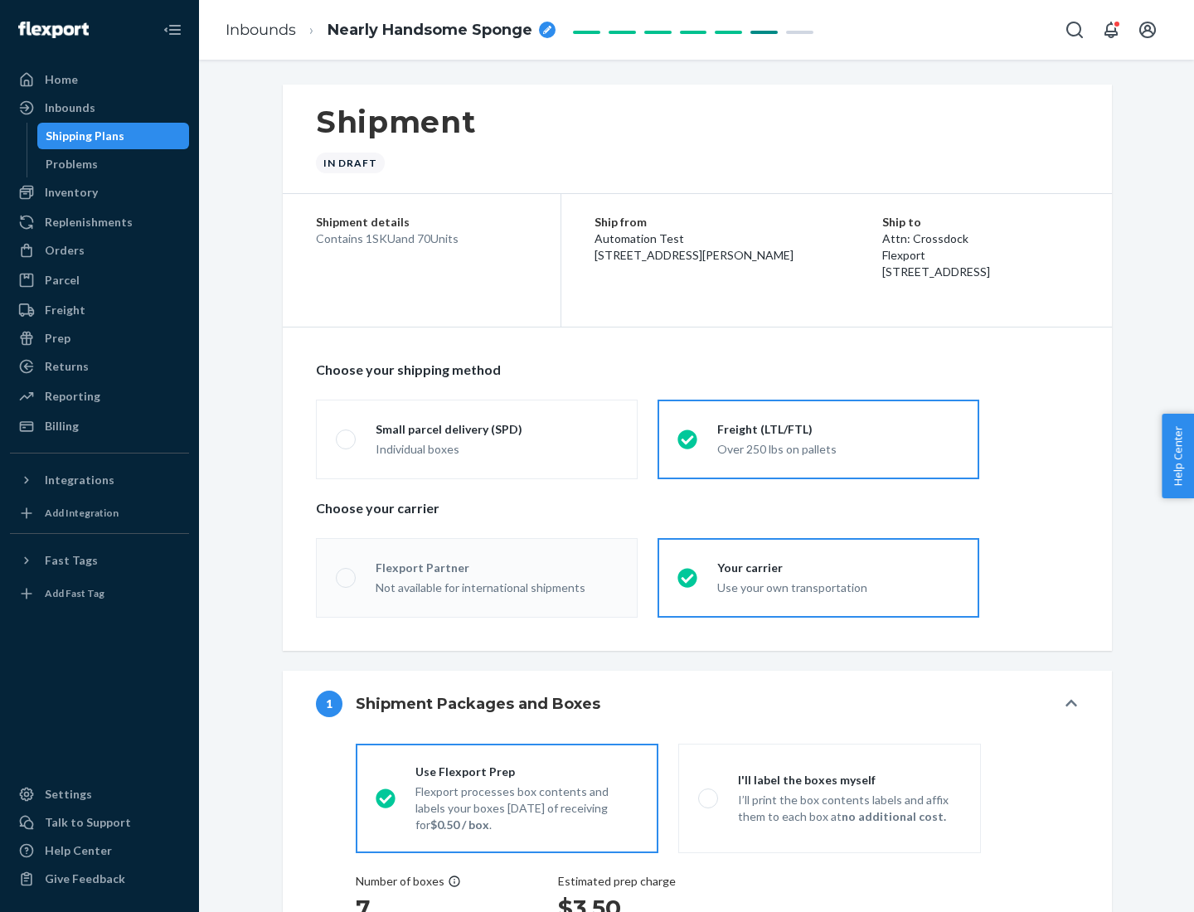
radio input "true"
radio input "false"
radio input "true"
radio input "false"
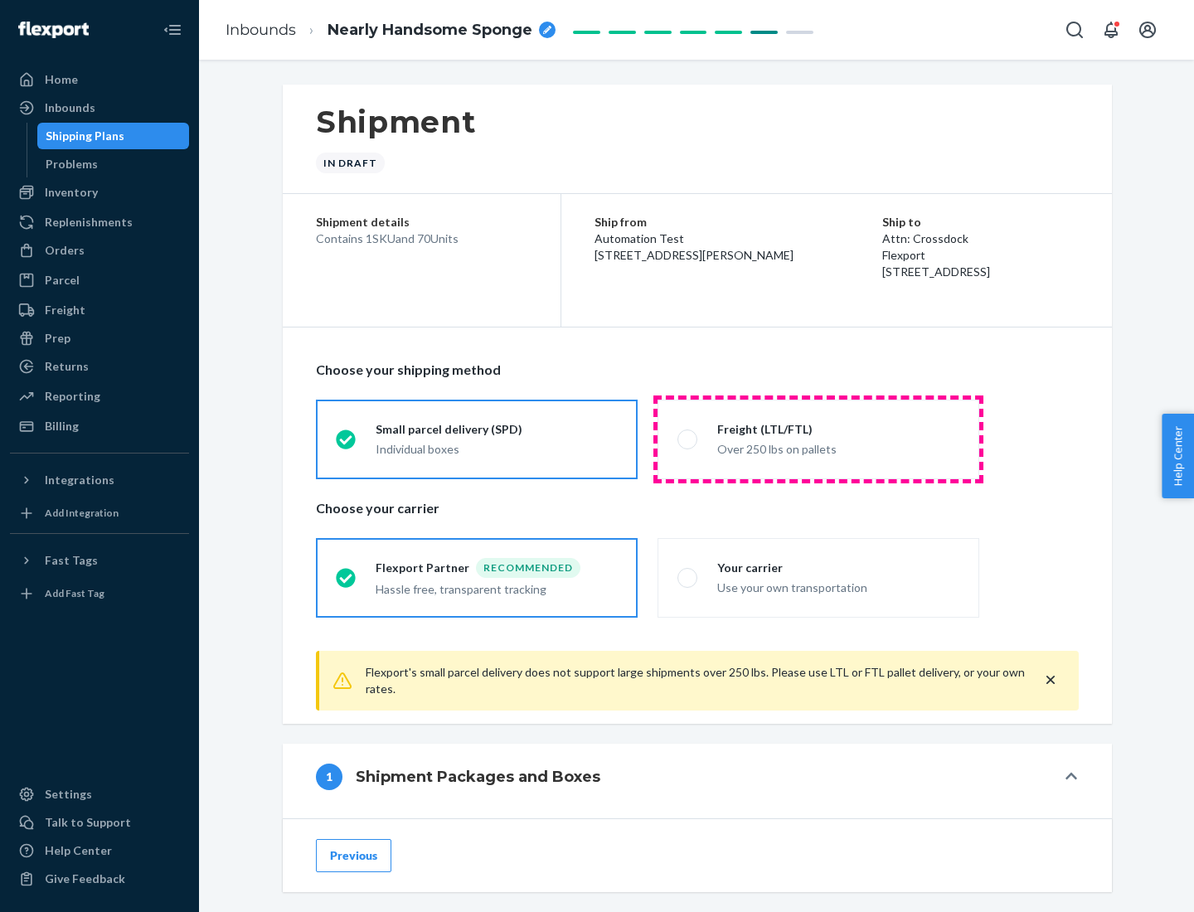
click at [818, 439] on div "Over 250 lbs on pallets" at bounding box center [838, 448] width 242 height 20
click at [688, 439] on input "Freight (LTL/FTL) Over 250 lbs on pallets" at bounding box center [682, 439] width 11 height 11
radio input "true"
radio input "false"
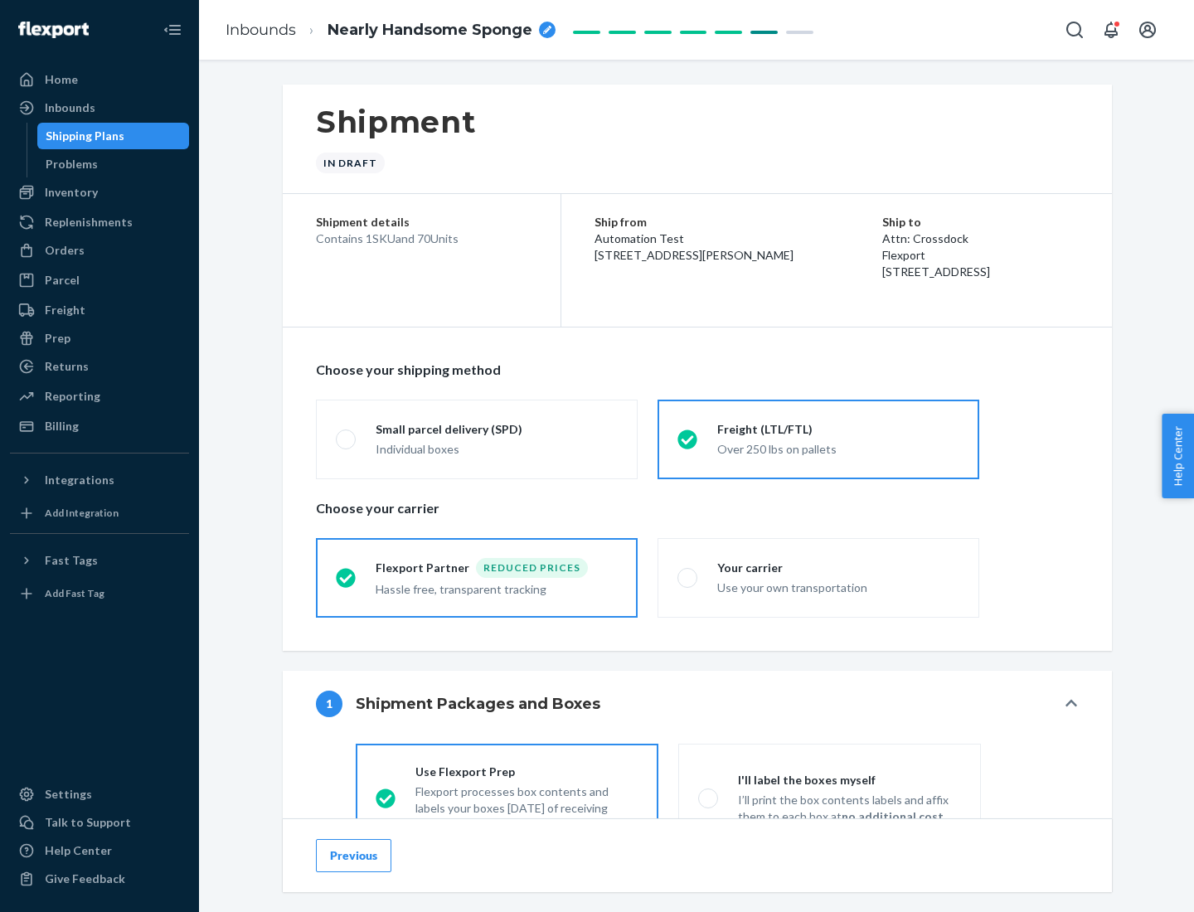
scroll to position [92, 0]
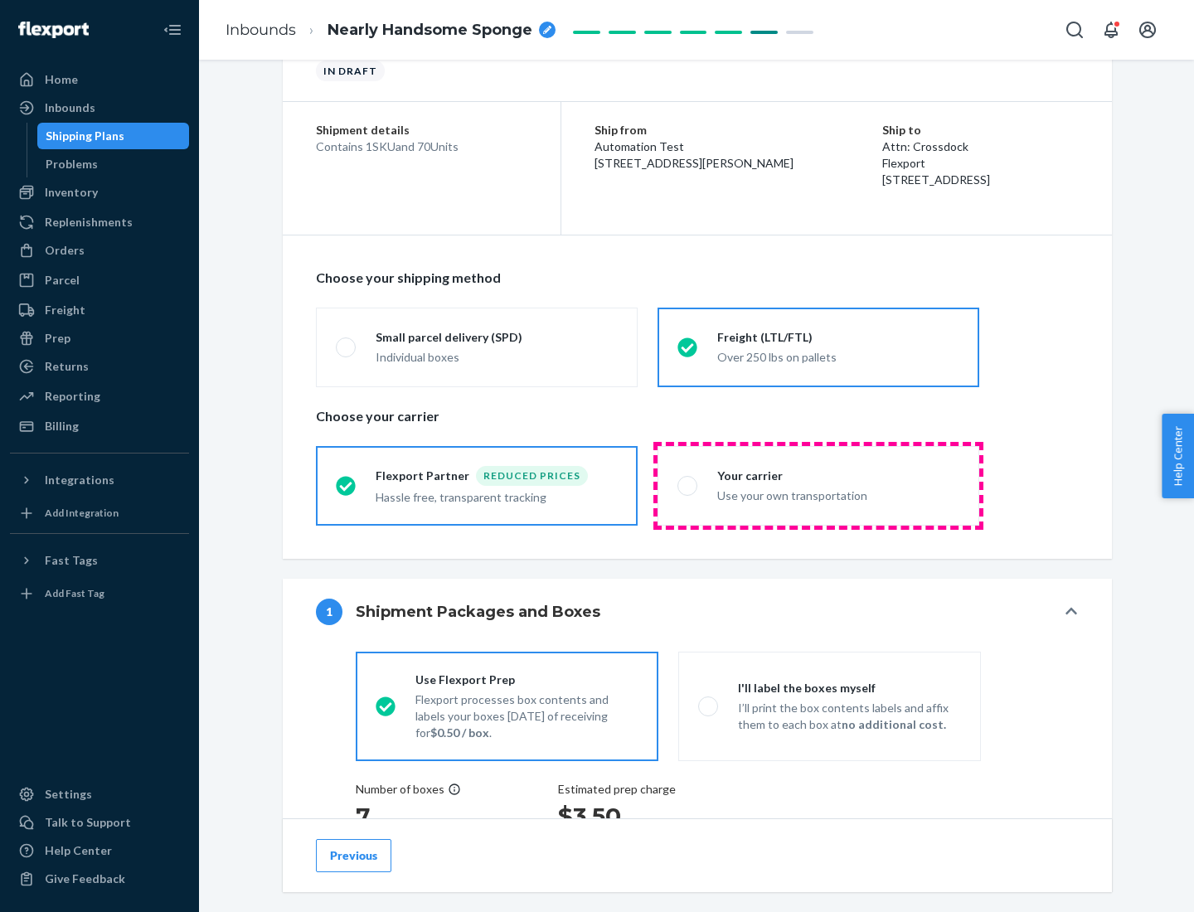
click at [818, 485] on div "Use your own transportation" at bounding box center [838, 494] width 242 height 20
click at [688, 485] on input "Your carrier Use your own transportation" at bounding box center [682, 485] width 11 height 11
radio input "true"
radio input "false"
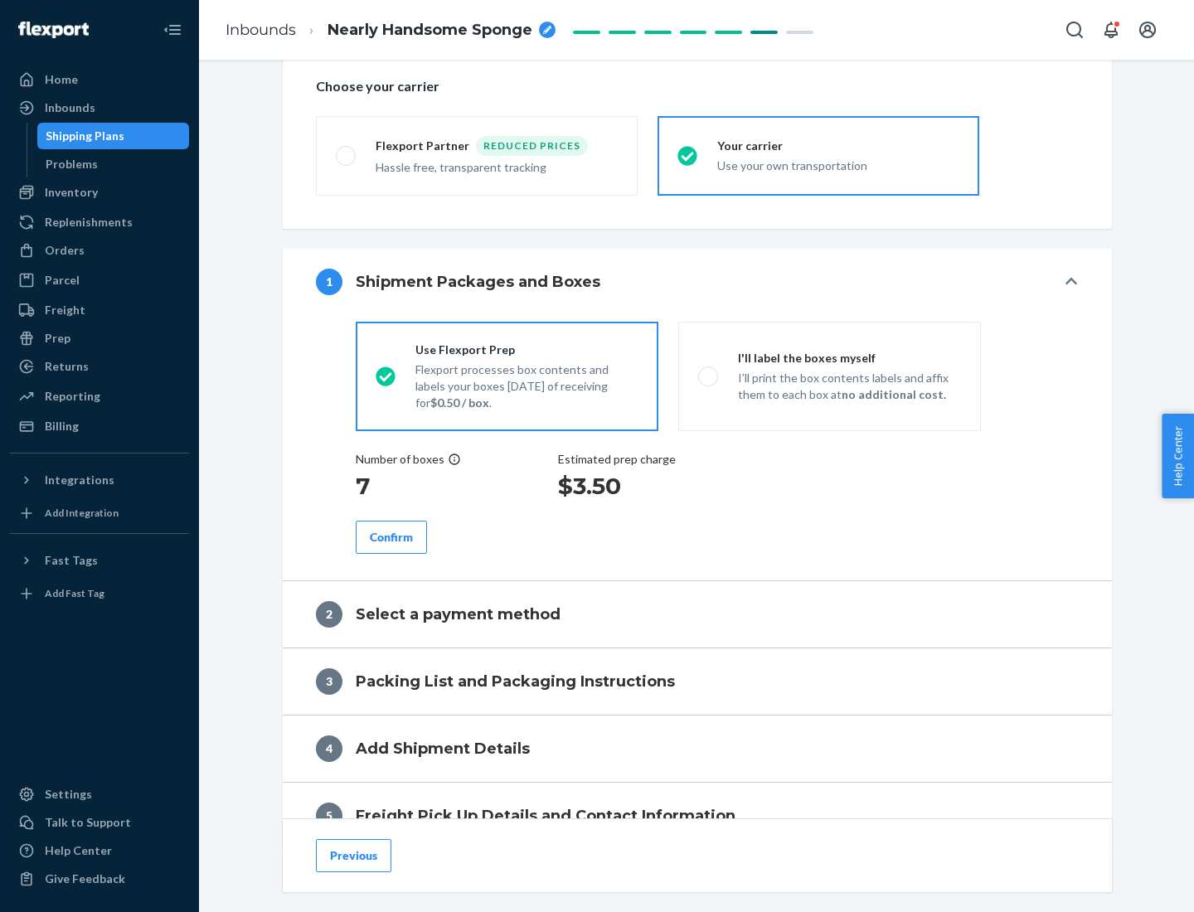
scroll to position [313, 0]
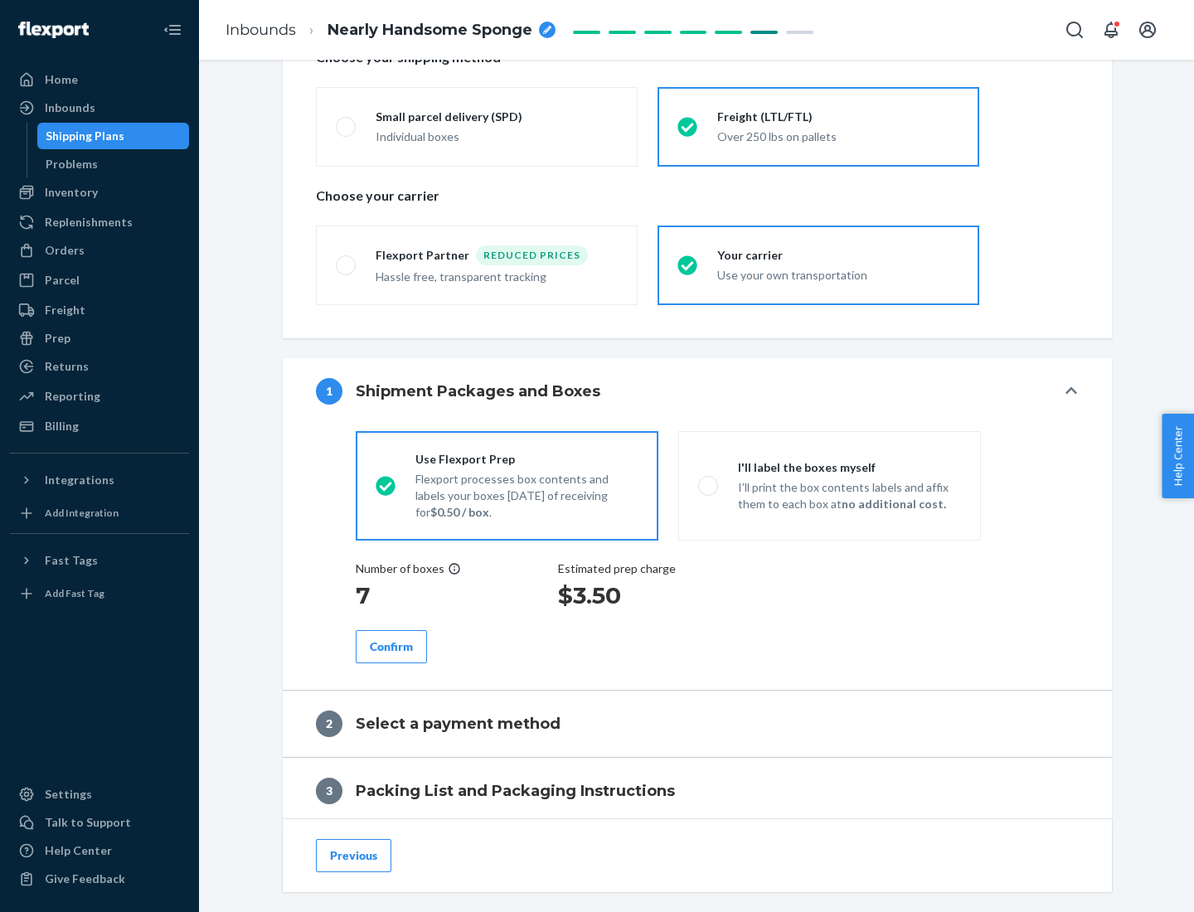
click at [829, 485] on p "I’ll print the box contents labels and affix them to each box at no additional …" at bounding box center [849, 495] width 223 height 33
click at [709, 485] on input "I'll label the boxes myself I’ll print the box contents labels and affix them t…" at bounding box center [703, 485] width 11 height 11
radio input "true"
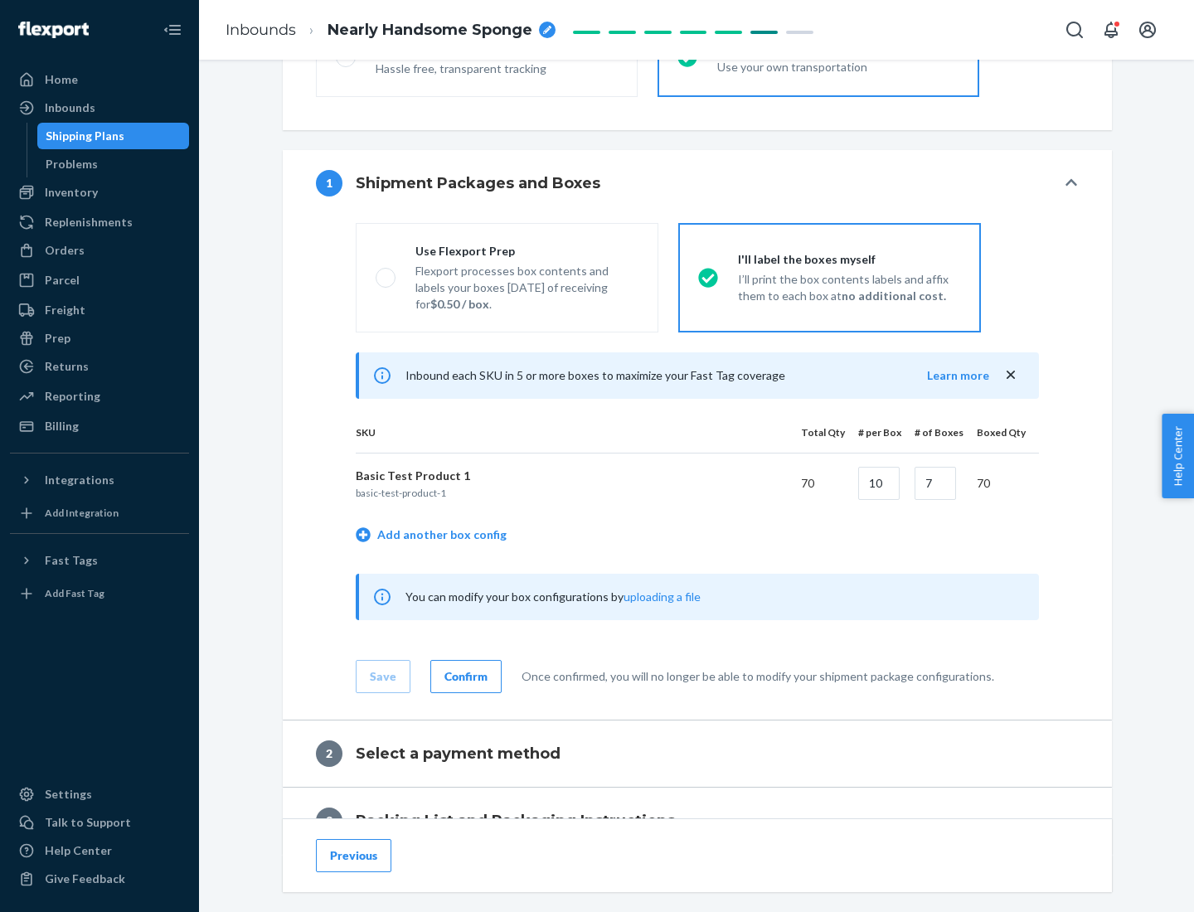
scroll to position [286, 0]
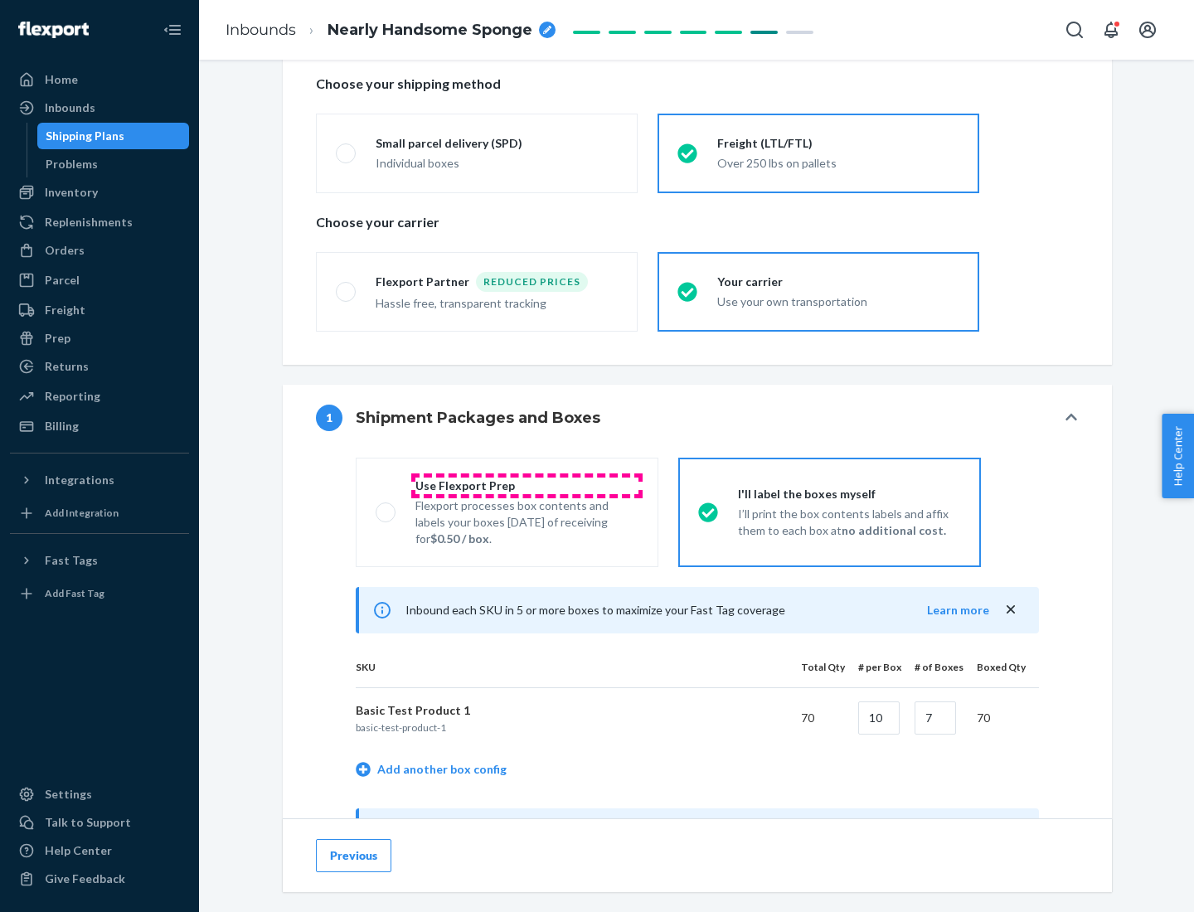
click at [527, 485] on div "Use Flexport Prep" at bounding box center [526, 486] width 223 height 17
click at [386, 507] on input "Use Flexport Prep Flexport processes box contents and labels your boxes [DATE] …" at bounding box center [381, 512] width 11 height 11
radio input "true"
radio input "false"
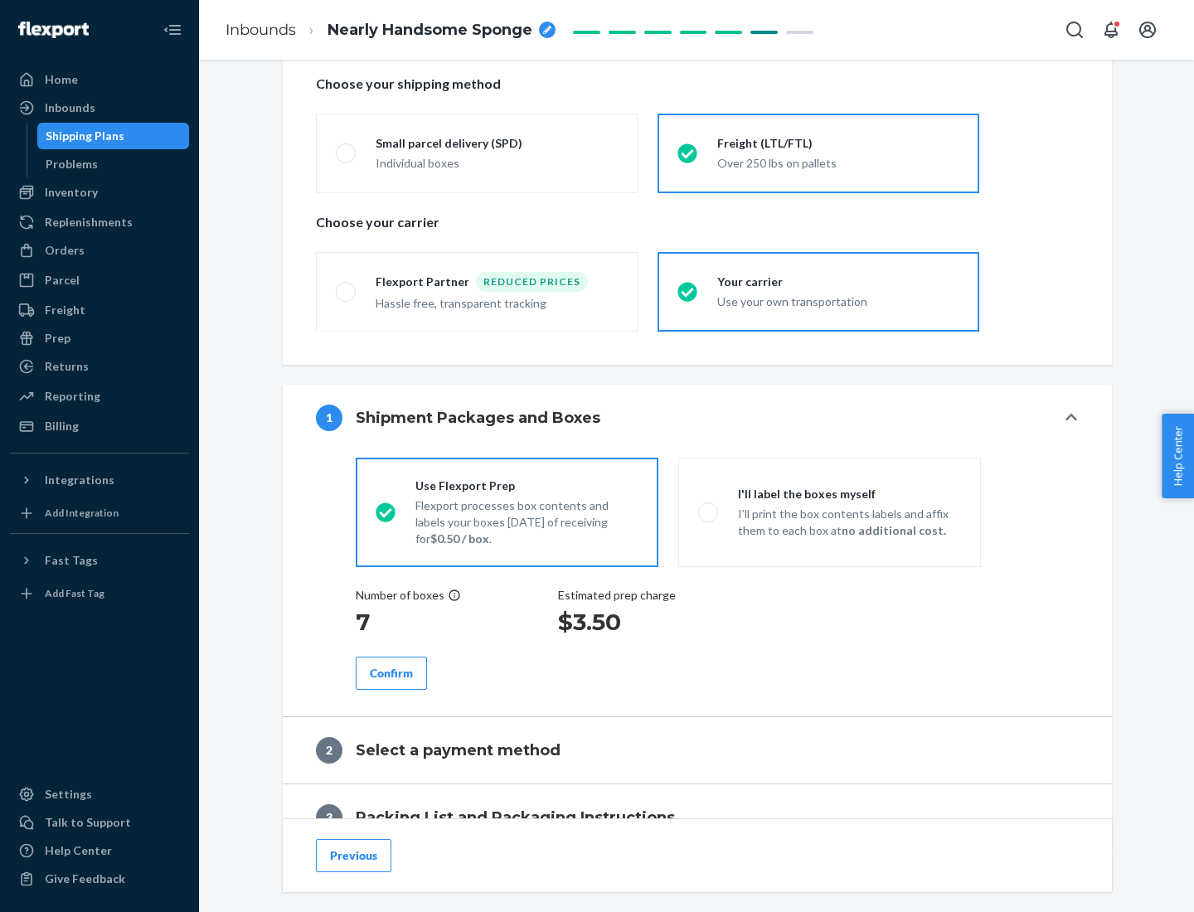
scroll to position [473, 0]
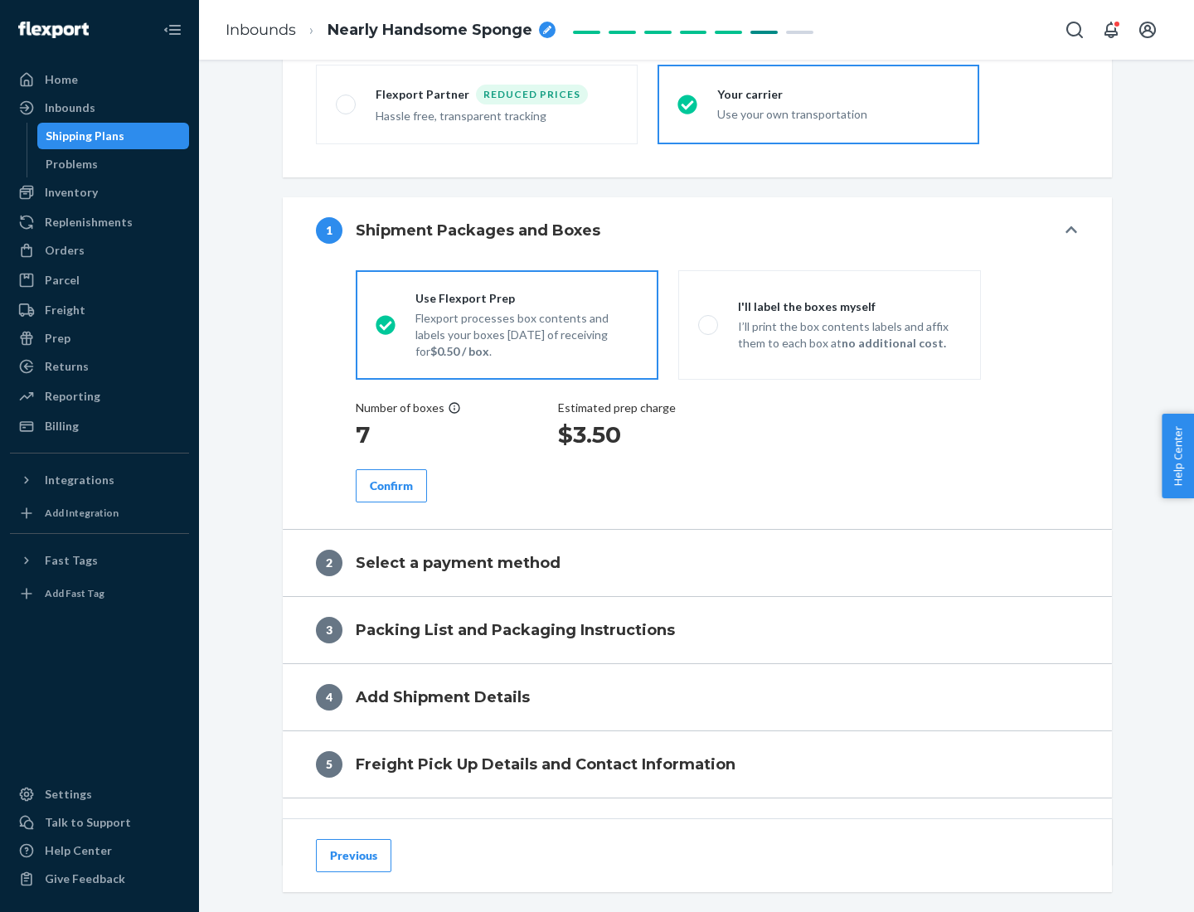
click at [391, 485] on div "Confirm" at bounding box center [391, 486] width 43 height 17
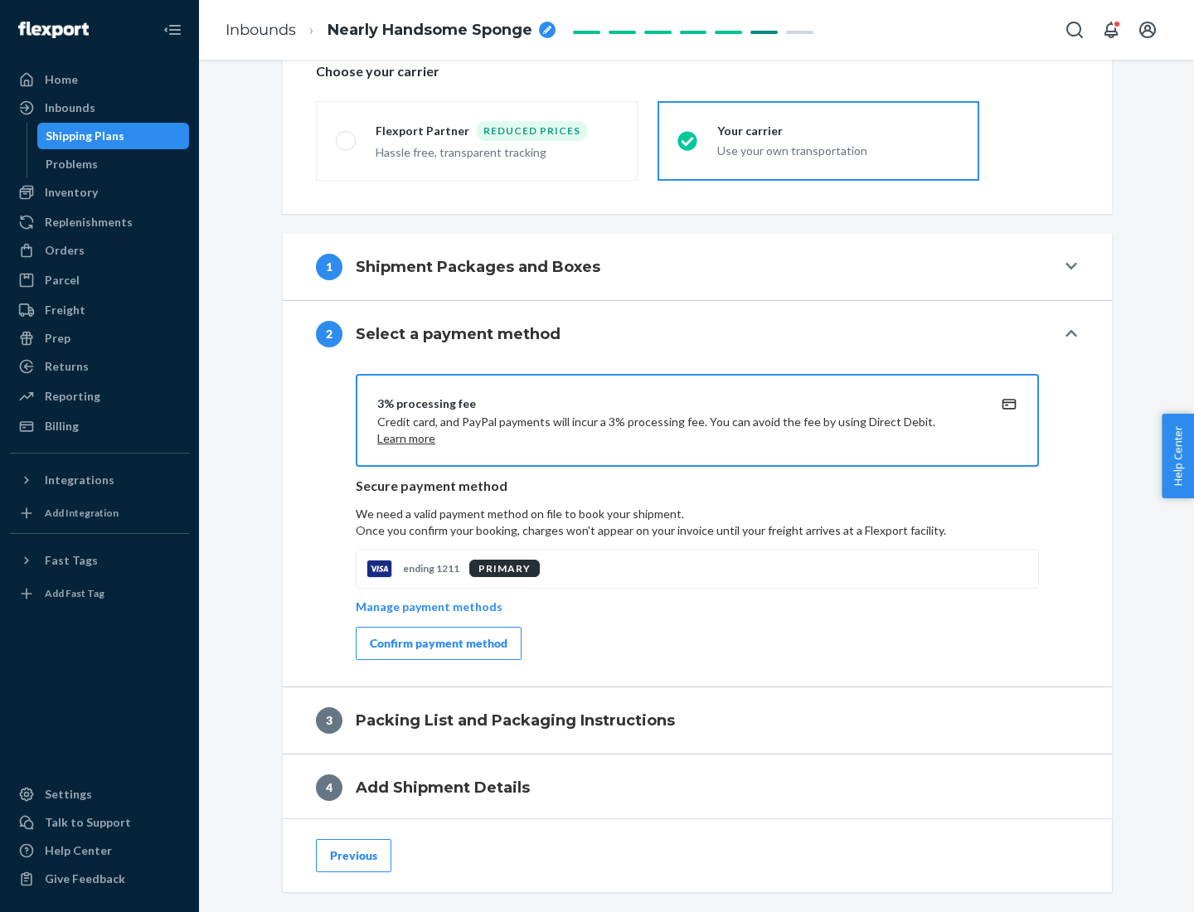
scroll to position [595, 0]
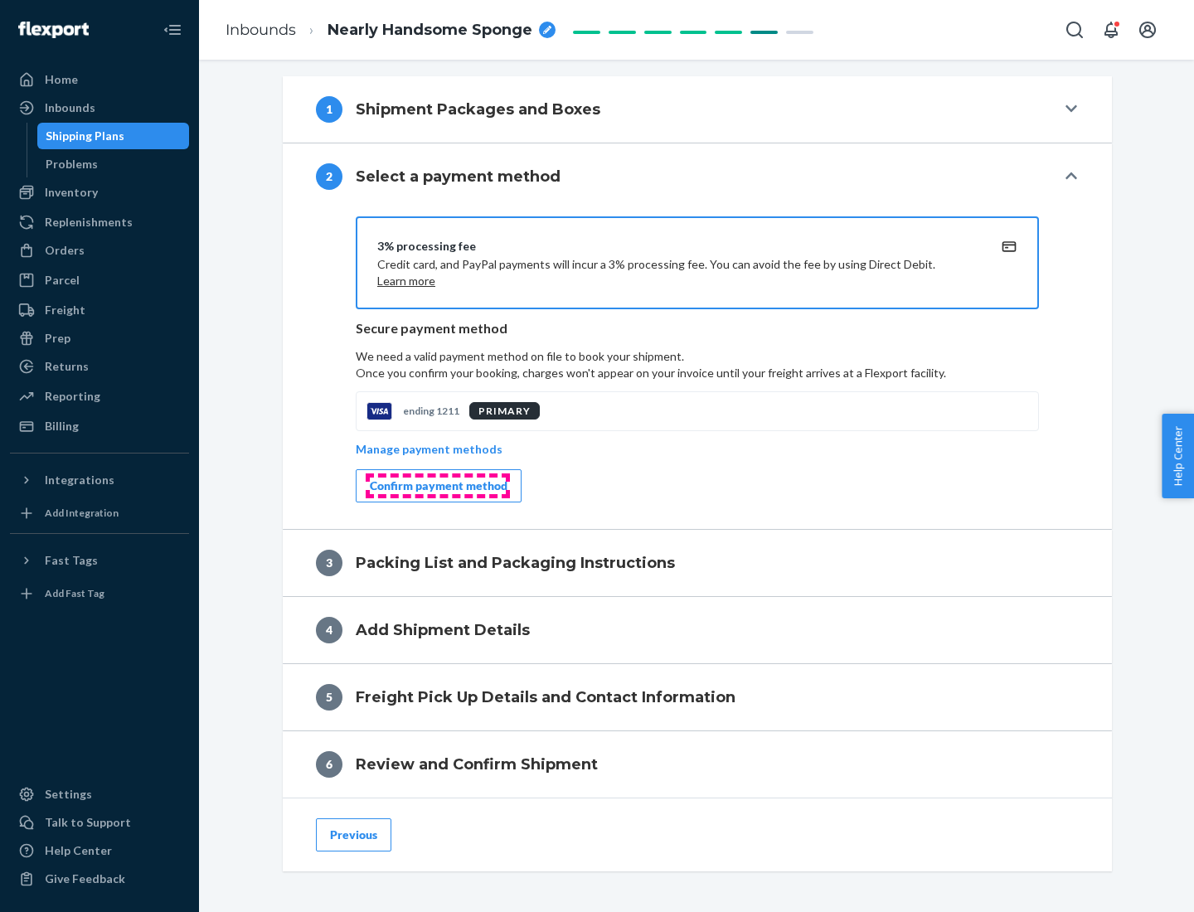
click at [437, 486] on div "Confirm payment method" at bounding box center [439, 486] width 138 height 17
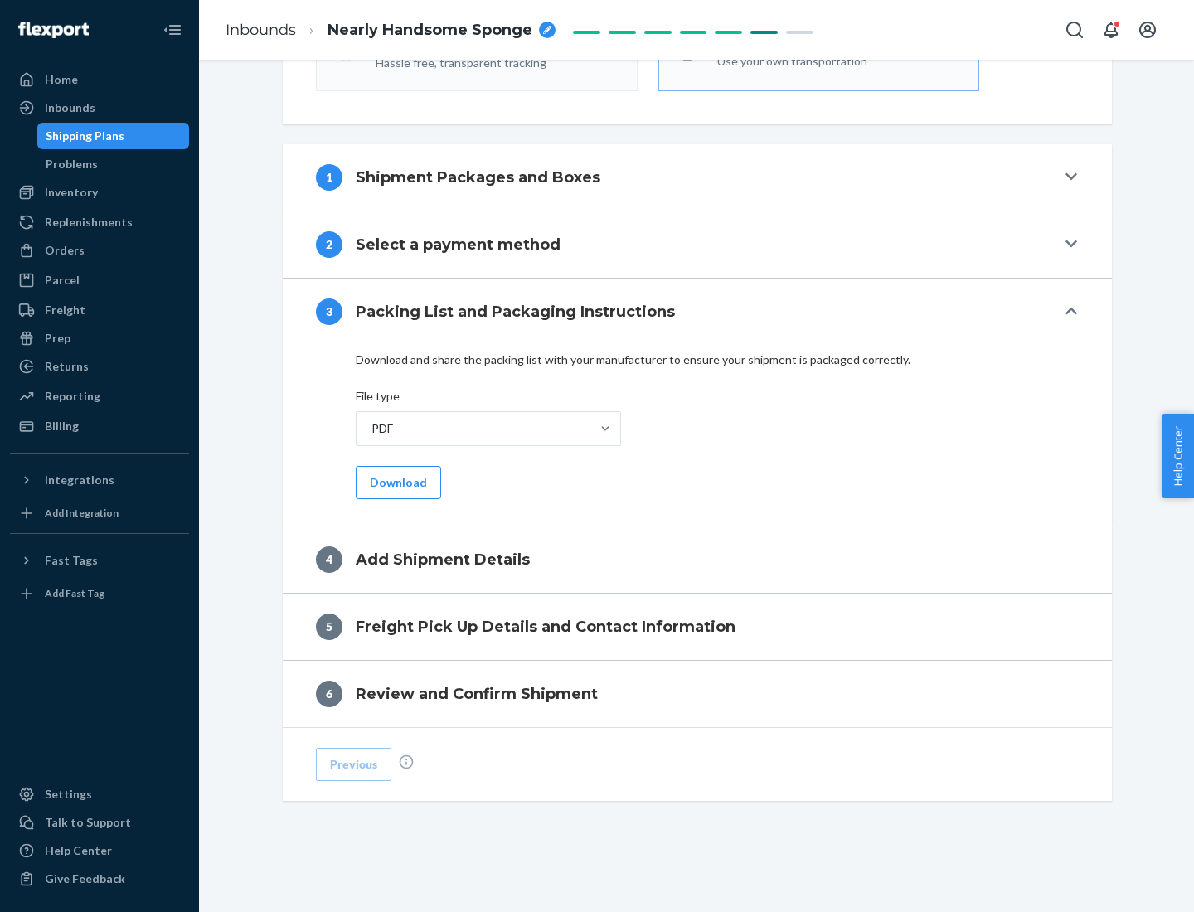
scroll to position [523, 0]
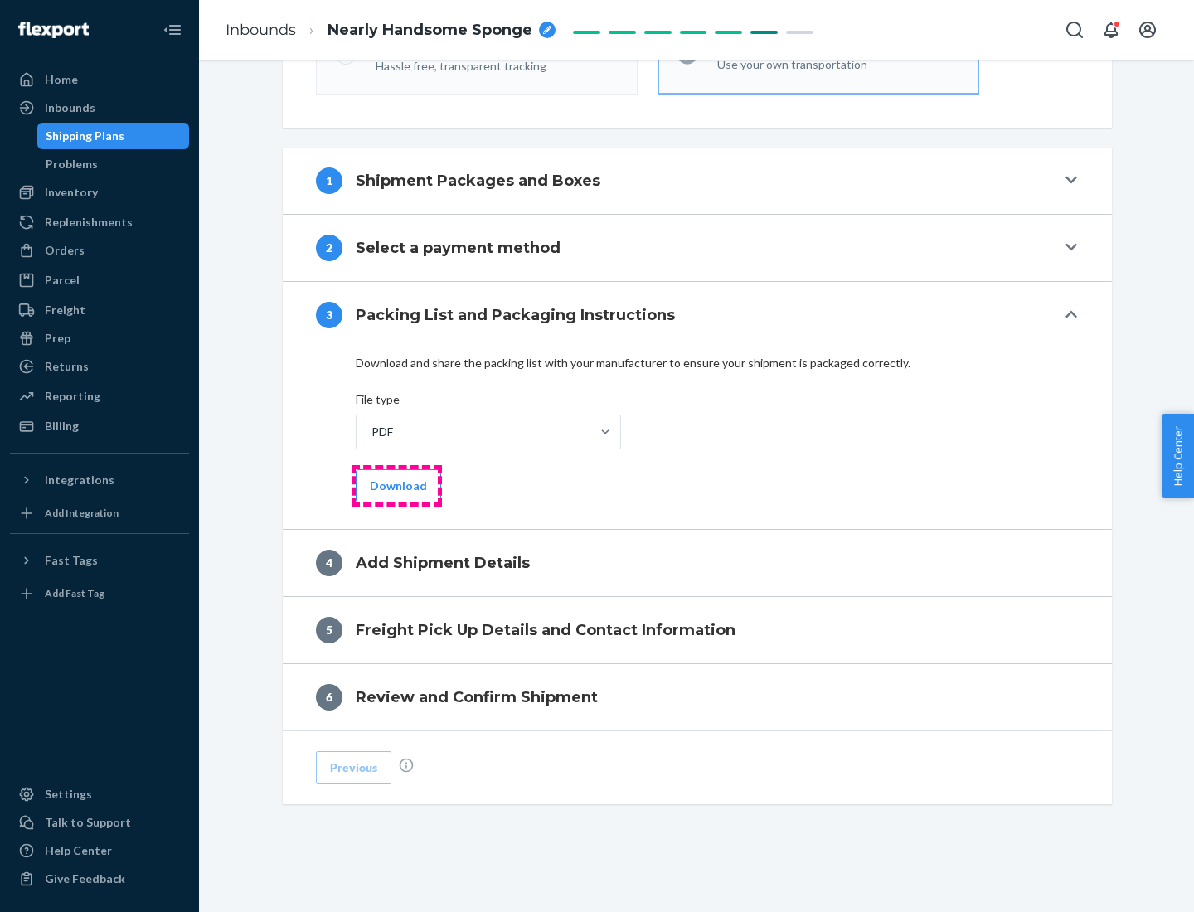
click at [396, 485] on button "Download" at bounding box center [398, 485] width 85 height 33
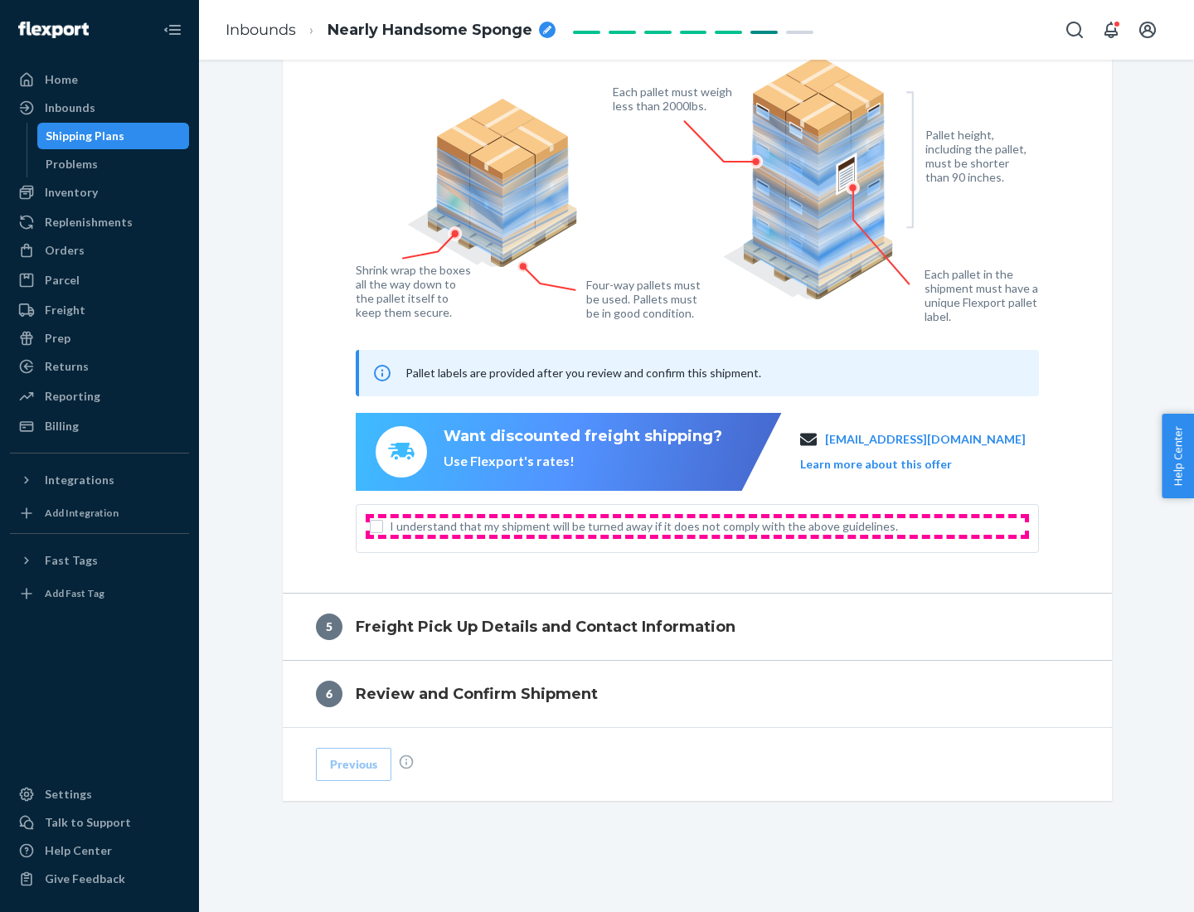
click at [697, 526] on span "I understand that my shipment will be turned away if it does not comply with th…" at bounding box center [707, 526] width 635 height 17
click at [383, 526] on input "I understand that my shipment will be turned away if it does not comply with th…" at bounding box center [376, 526] width 13 height 13
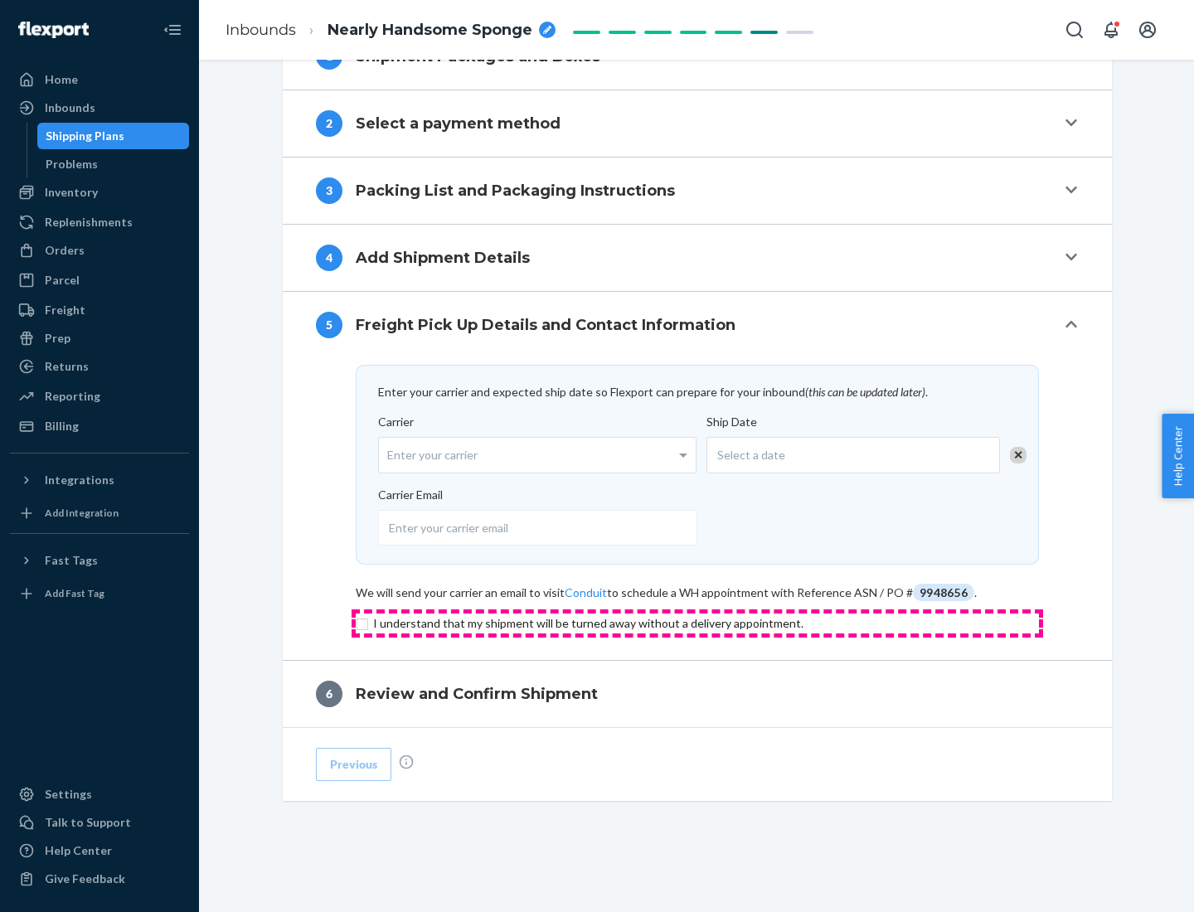
click at [697, 623] on input "checkbox" at bounding box center [697, 624] width 683 height 20
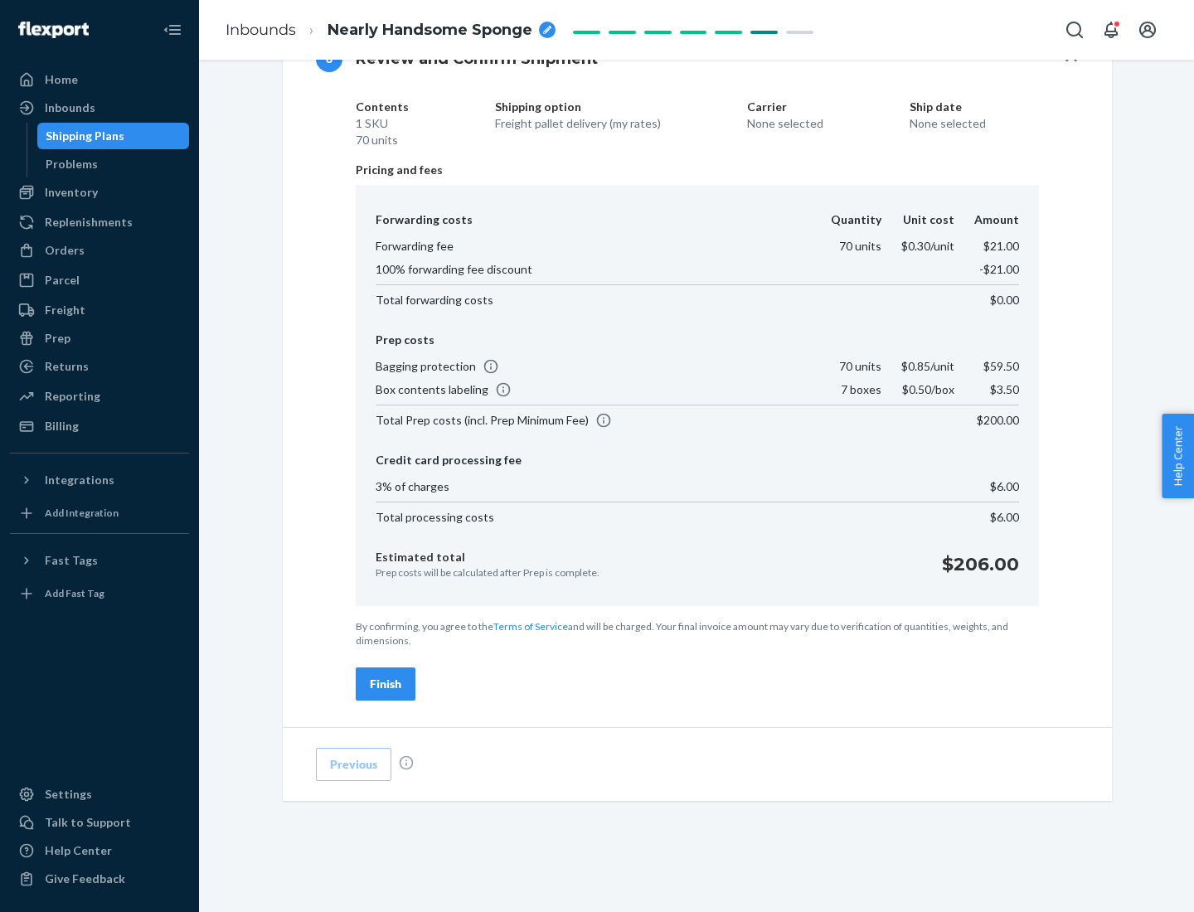
click at [386, 684] on div "Finish" at bounding box center [386, 684] width 32 height 17
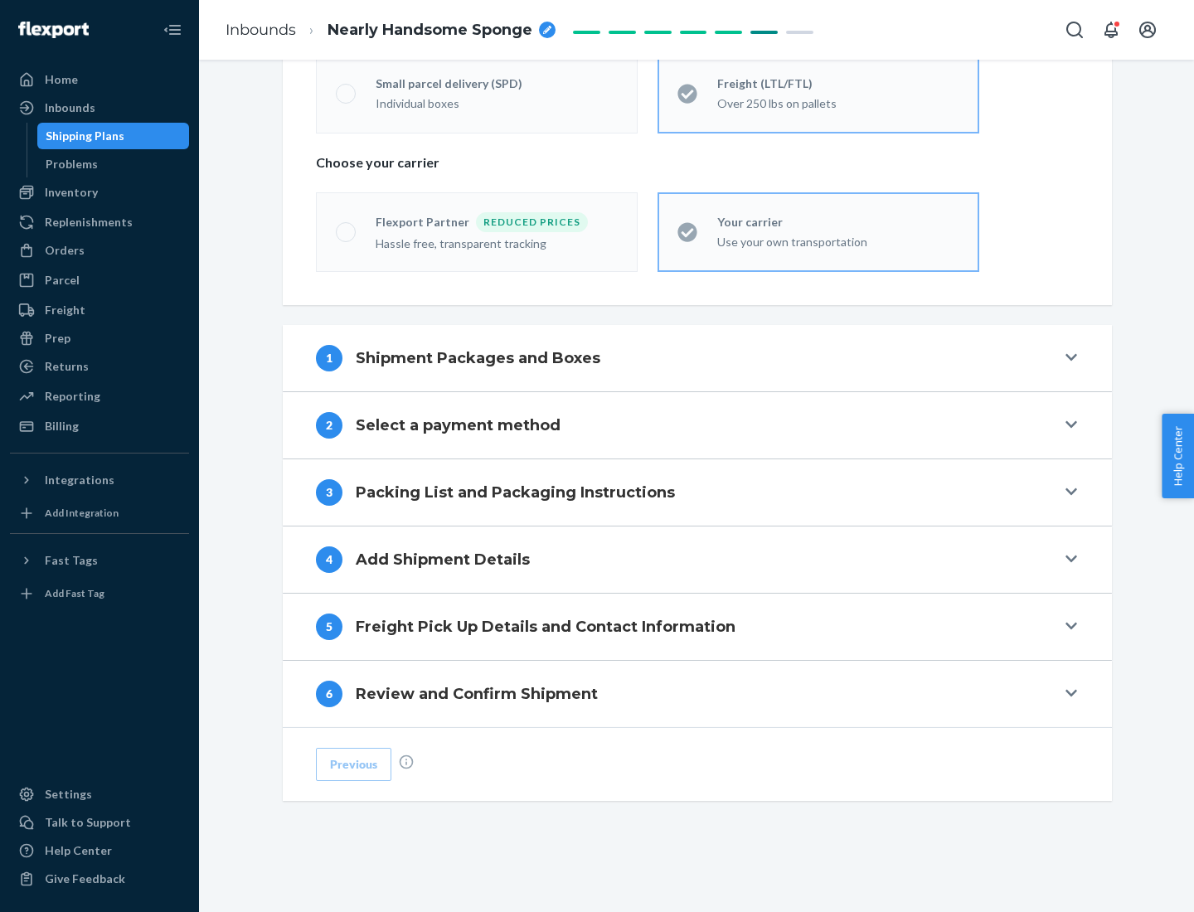
scroll to position [346, 0]
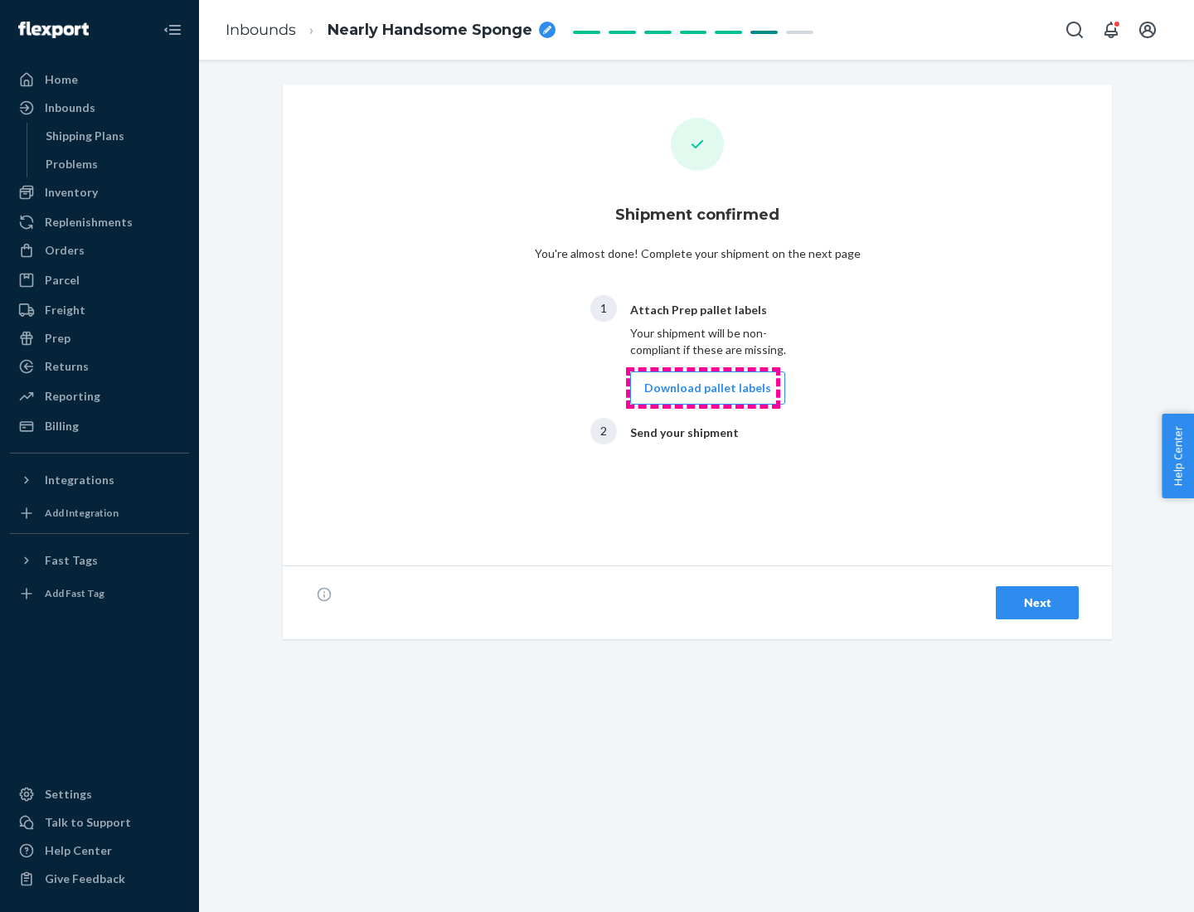
click at [703, 388] on button "Download pallet labels" at bounding box center [707, 387] width 155 height 33
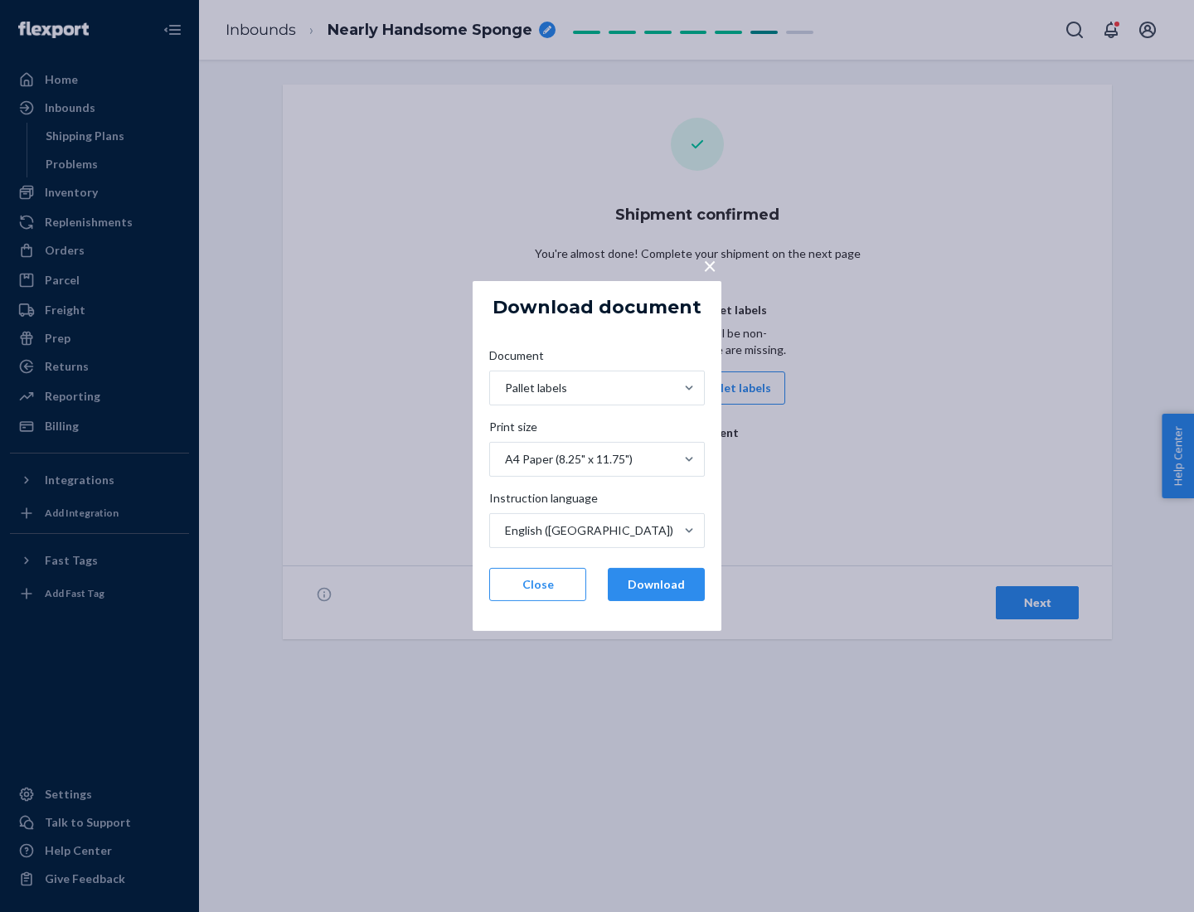
click at [656, 585] on button "Download" at bounding box center [656, 584] width 97 height 33
click at [709, 265] on span "×" at bounding box center [709, 265] width 13 height 28
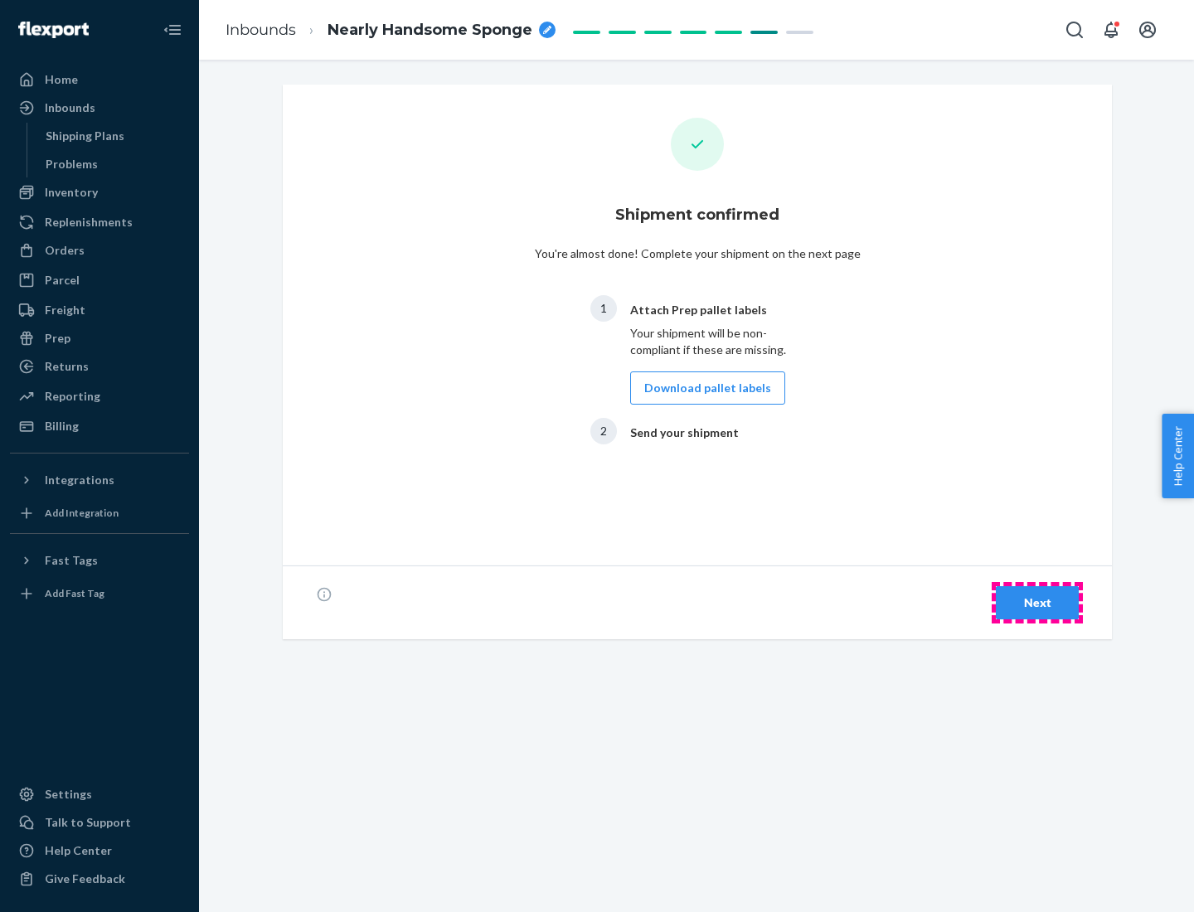
click at [1037, 603] on div "Next" at bounding box center [1037, 603] width 55 height 17
